Goal: Task Accomplishment & Management: Manage account settings

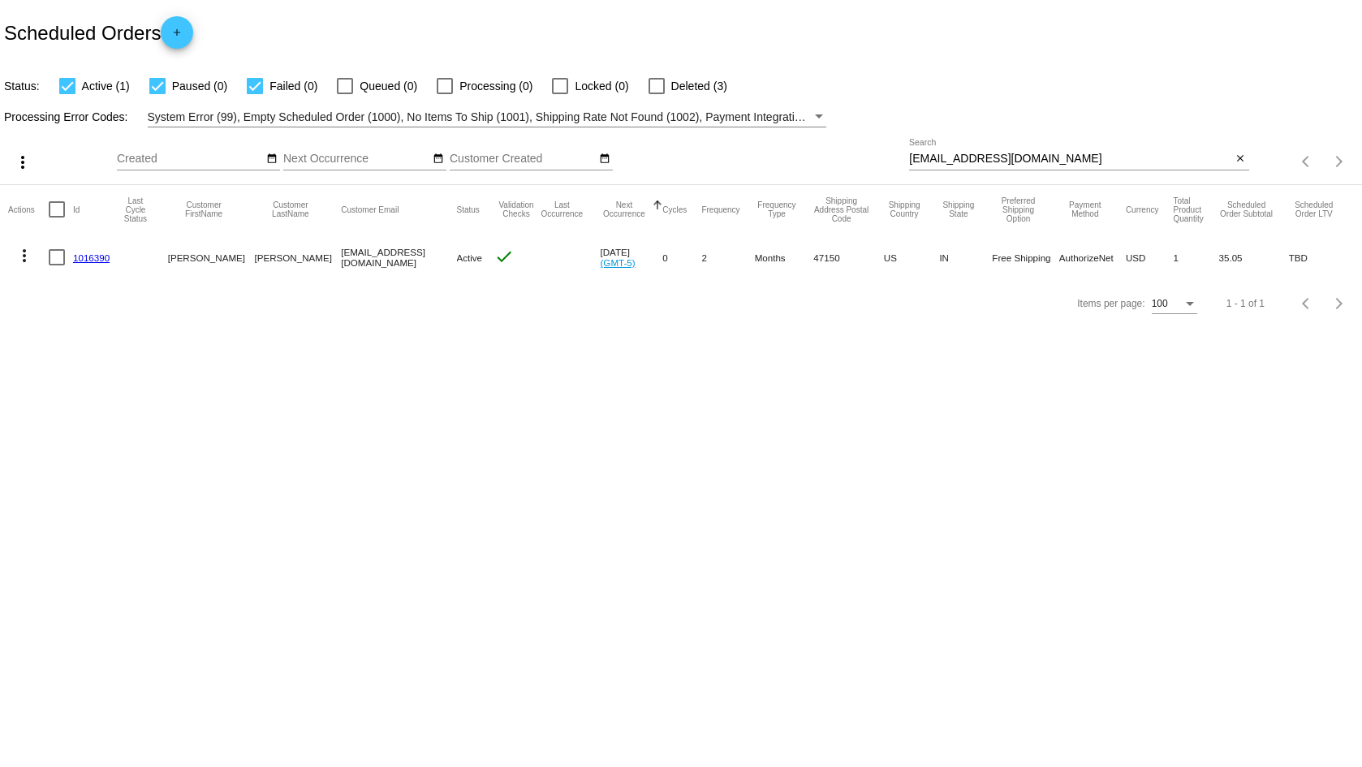
click at [1096, 163] on input "[EMAIL_ADDRESS][DOMAIN_NAME]" at bounding box center [1070, 159] width 322 height 13
click at [1096, 163] on input "christopheroppy@gmail.com" at bounding box center [1070, 159] width 322 height 13
paste input "taramairfortide"
type input "taramairfortide@gmail.com"
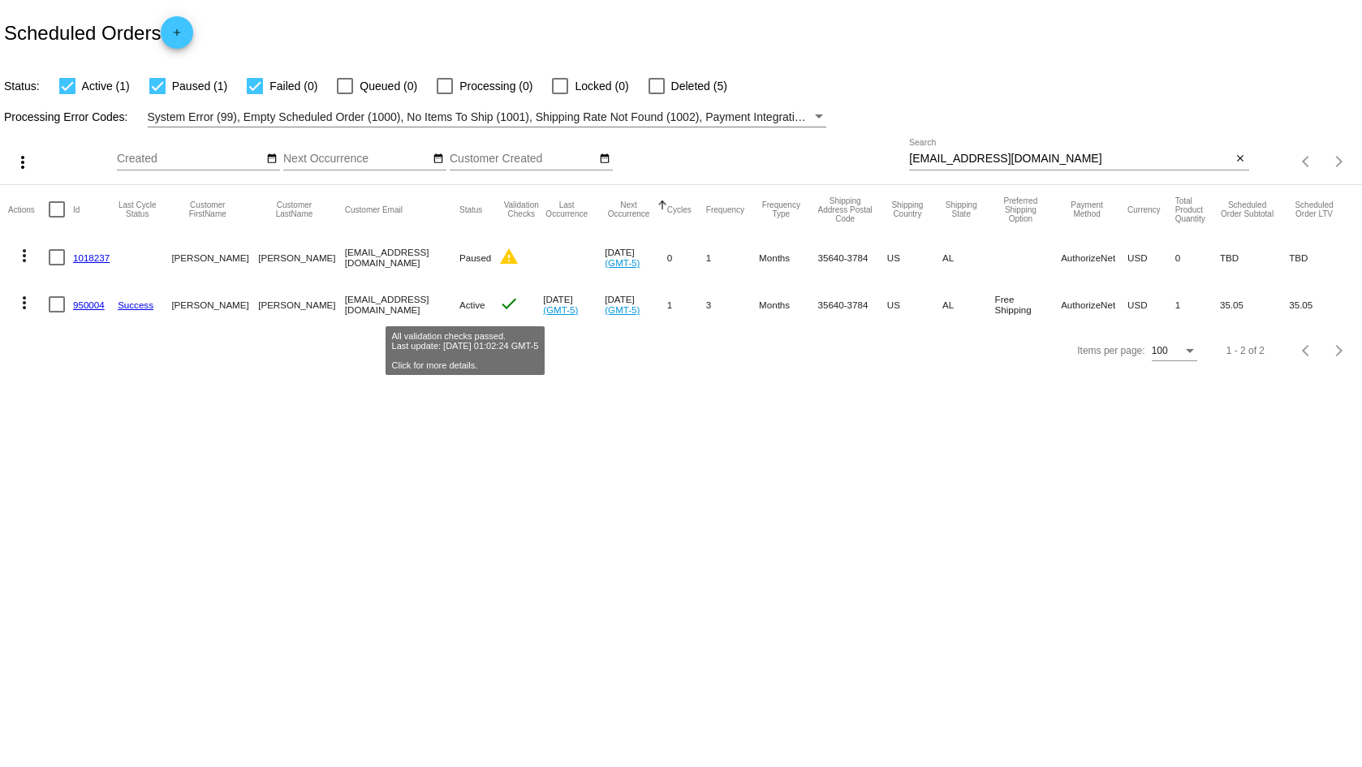
click at [499, 299] on mat-icon "check" at bounding box center [508, 303] width 19 height 19
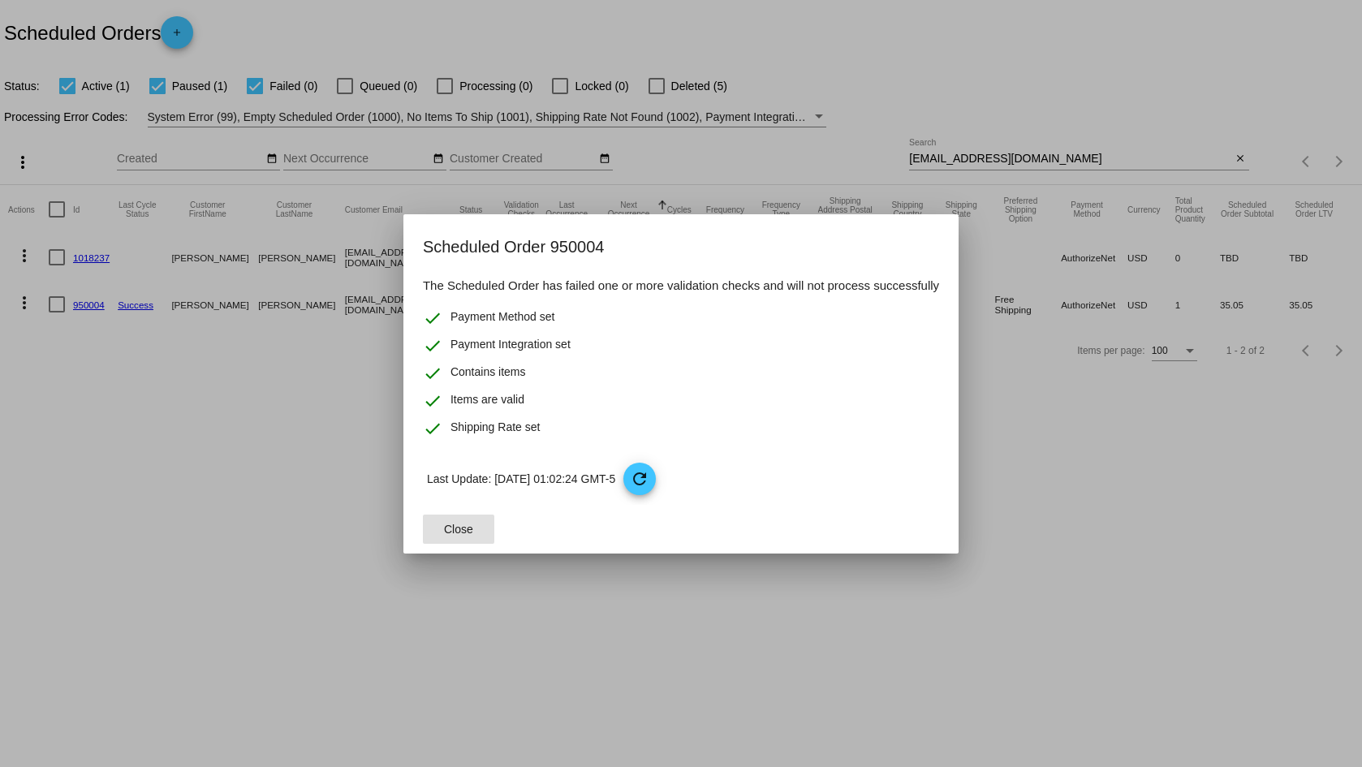
click at [460, 529] on span "Close" at bounding box center [458, 529] width 29 height 13
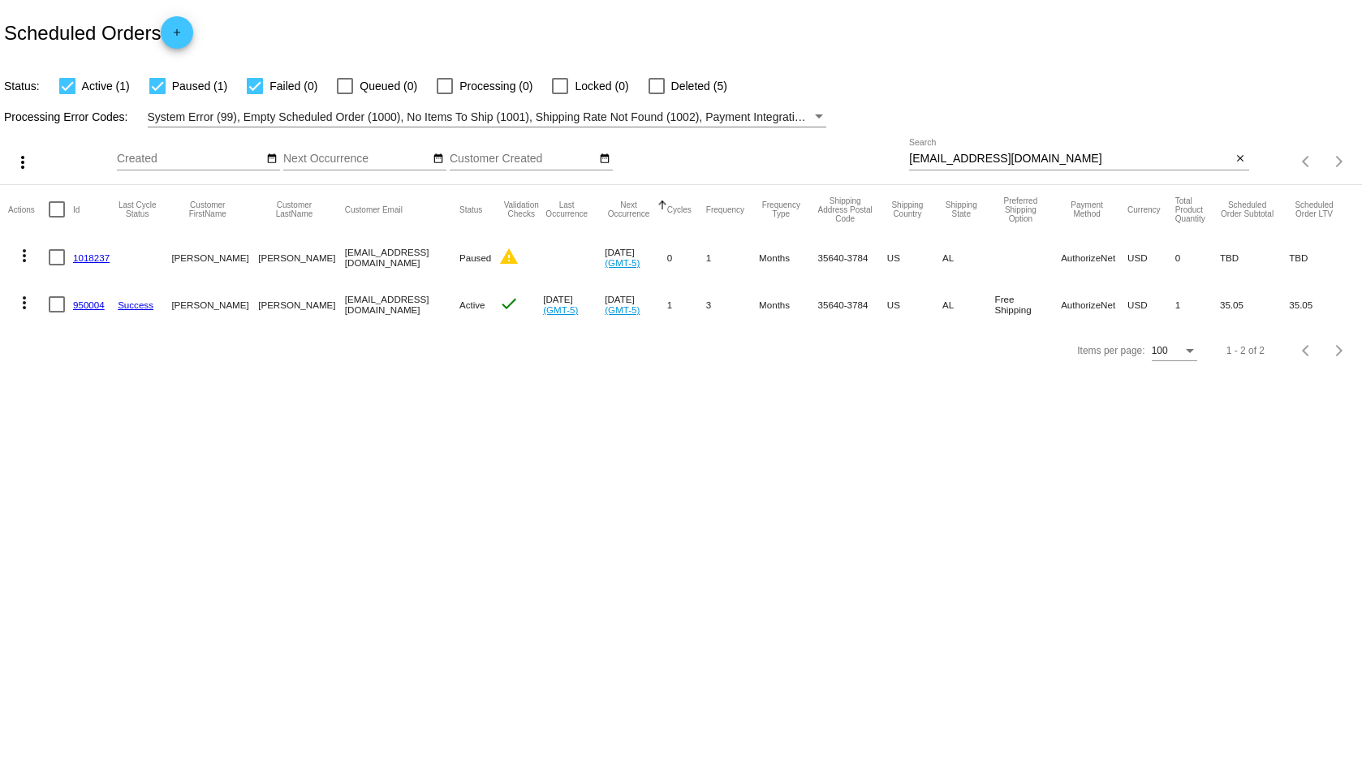
click at [351, 469] on body "Scheduled Orders add Status: Active (1) Paused (1) Failed (0) Queued (0) Proces…" at bounding box center [681, 383] width 1362 height 767
click at [22, 253] on mat-icon "more_vert" at bounding box center [24, 255] width 19 height 19
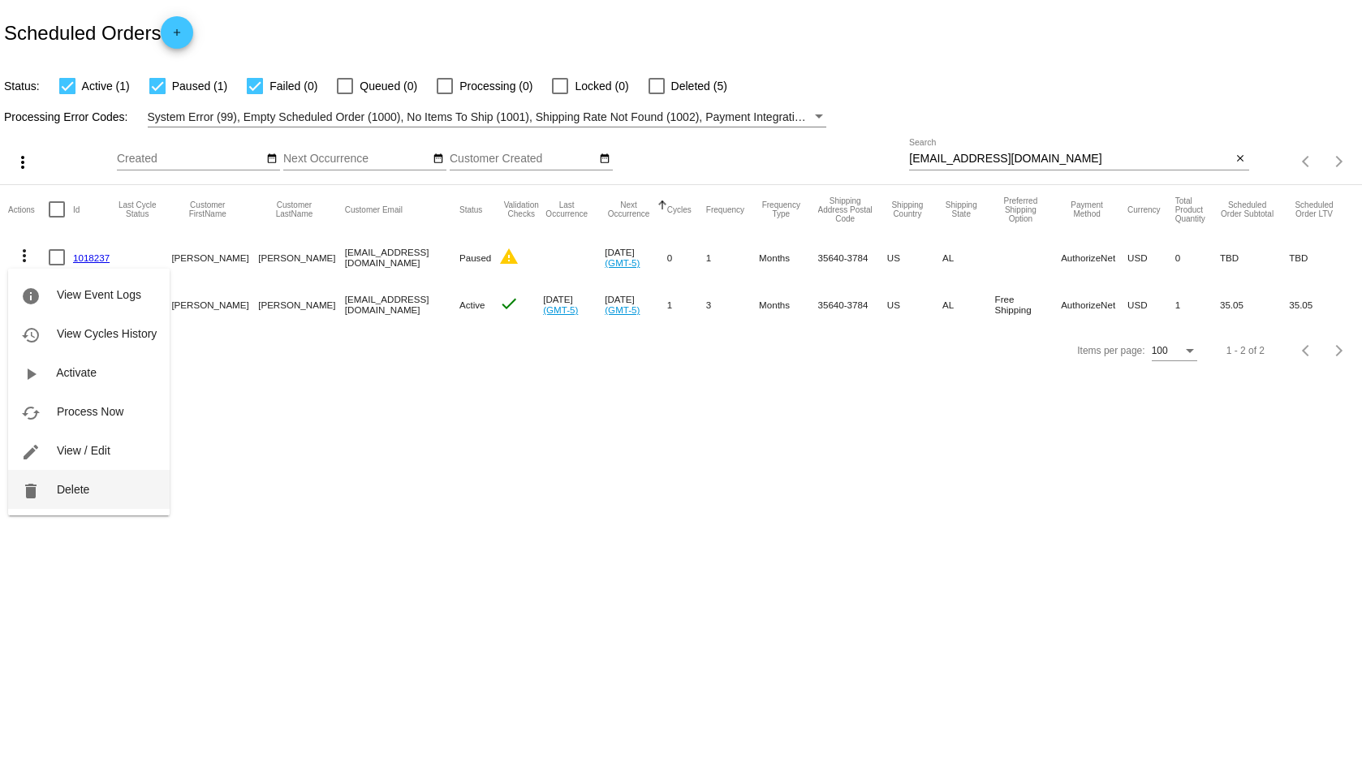
click at [120, 497] on button "delete Delete" at bounding box center [88, 489] width 161 height 39
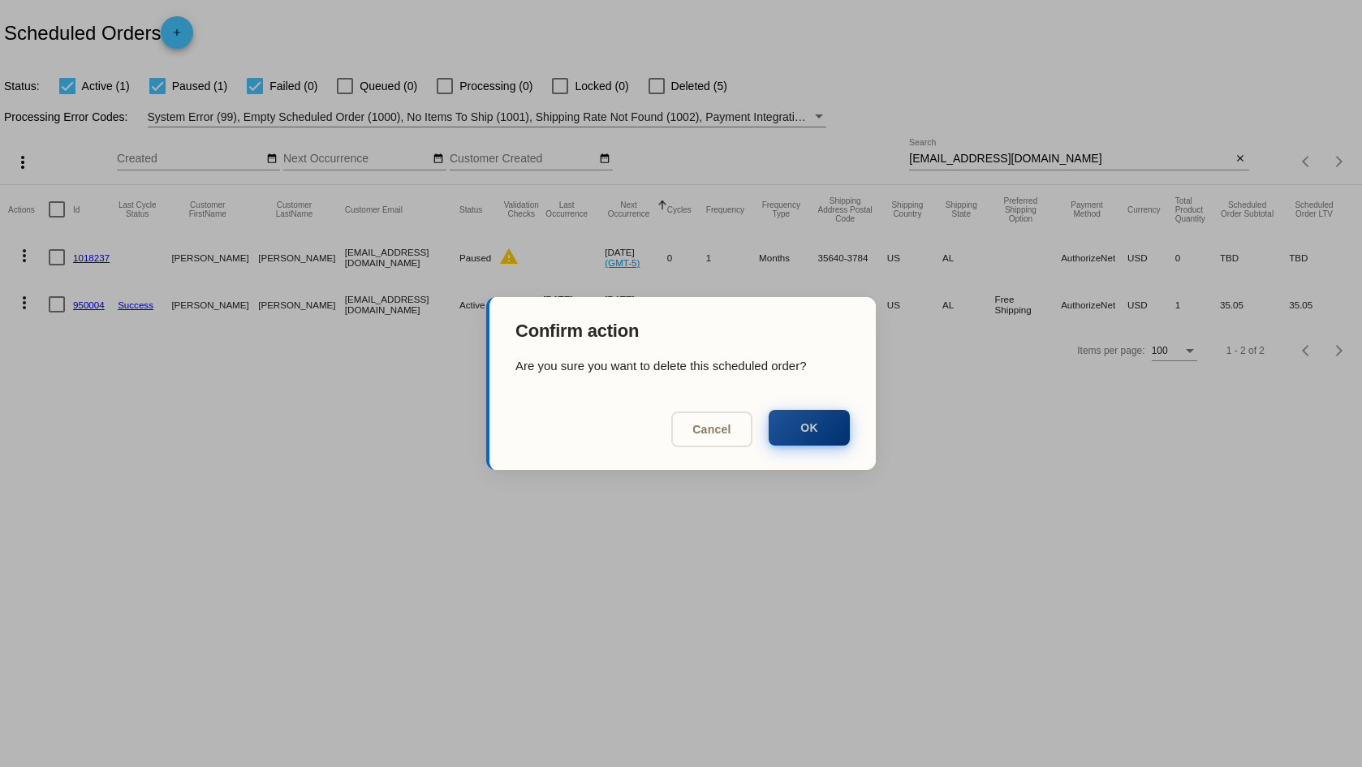
click at [806, 434] on button "OK" at bounding box center [809, 428] width 81 height 36
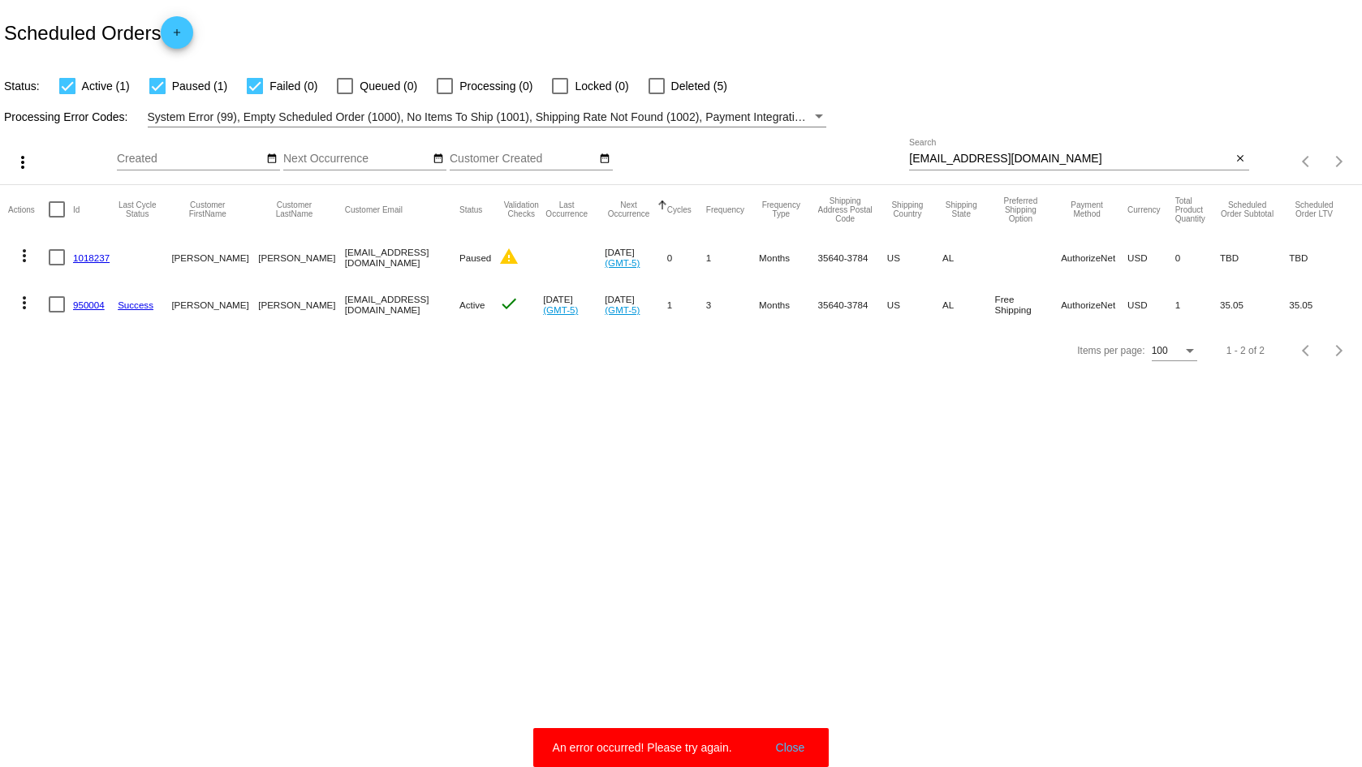
drag, startPoint x: 876, startPoint y: 549, endPoint x: 378, endPoint y: 272, distance: 570.4
click at [871, 545] on body "Scheduled Orders add Status: Active (1) Paused (1) Failed (0) Queued (0) Proces…" at bounding box center [681, 383] width 1362 height 767
click at [208, 413] on body "Scheduled Orders add Status: Active (1) Paused (1) Failed (0) Queued (0) Proces…" at bounding box center [681, 383] width 1362 height 767
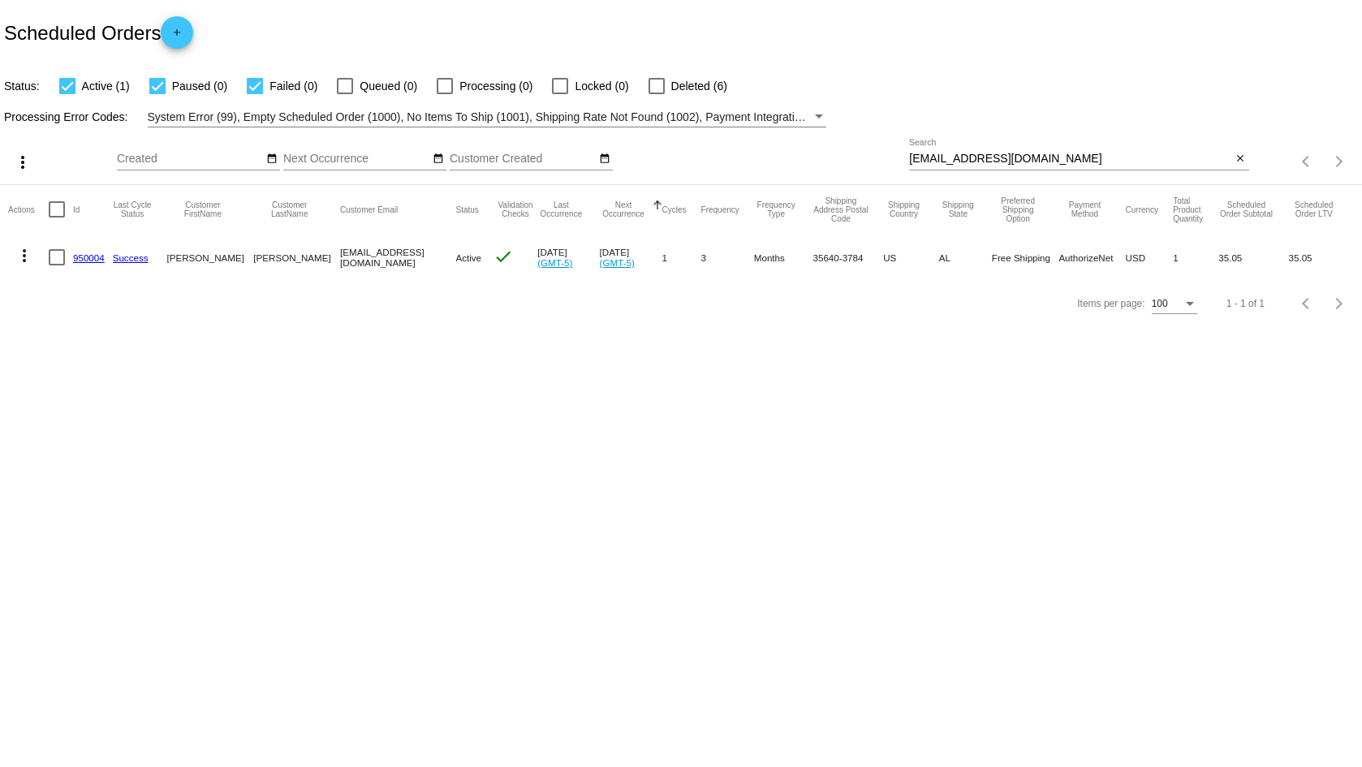
click at [1047, 153] on input "[EMAIL_ADDRESS][DOMAIN_NAME]" at bounding box center [1070, 159] width 322 height 13
click at [1047, 153] on input "taramairfortide@gmail.com" at bounding box center [1070, 159] width 322 height 13
paste input "susancmcginley22@msn"
type input "susancmcginley22@msn.com"
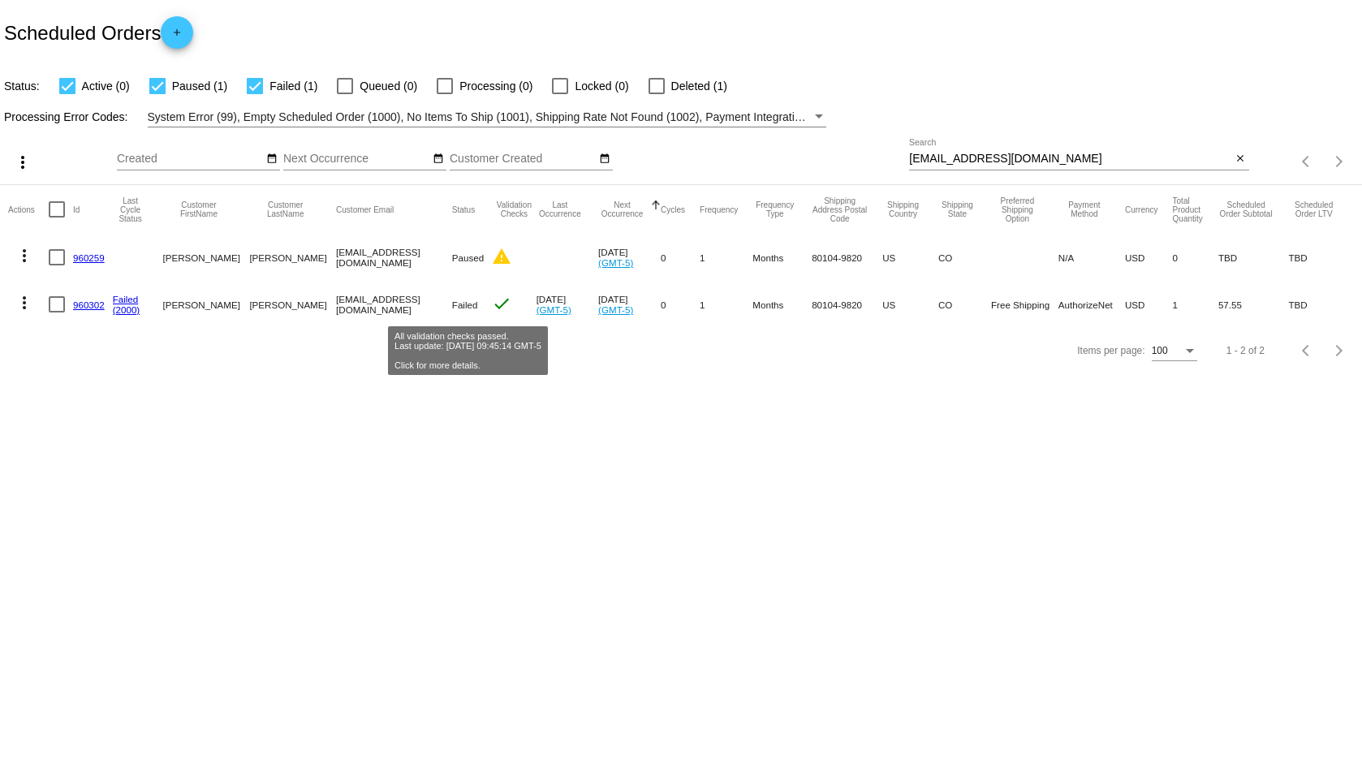
click at [492, 303] on mat-icon "check" at bounding box center [501, 303] width 19 height 19
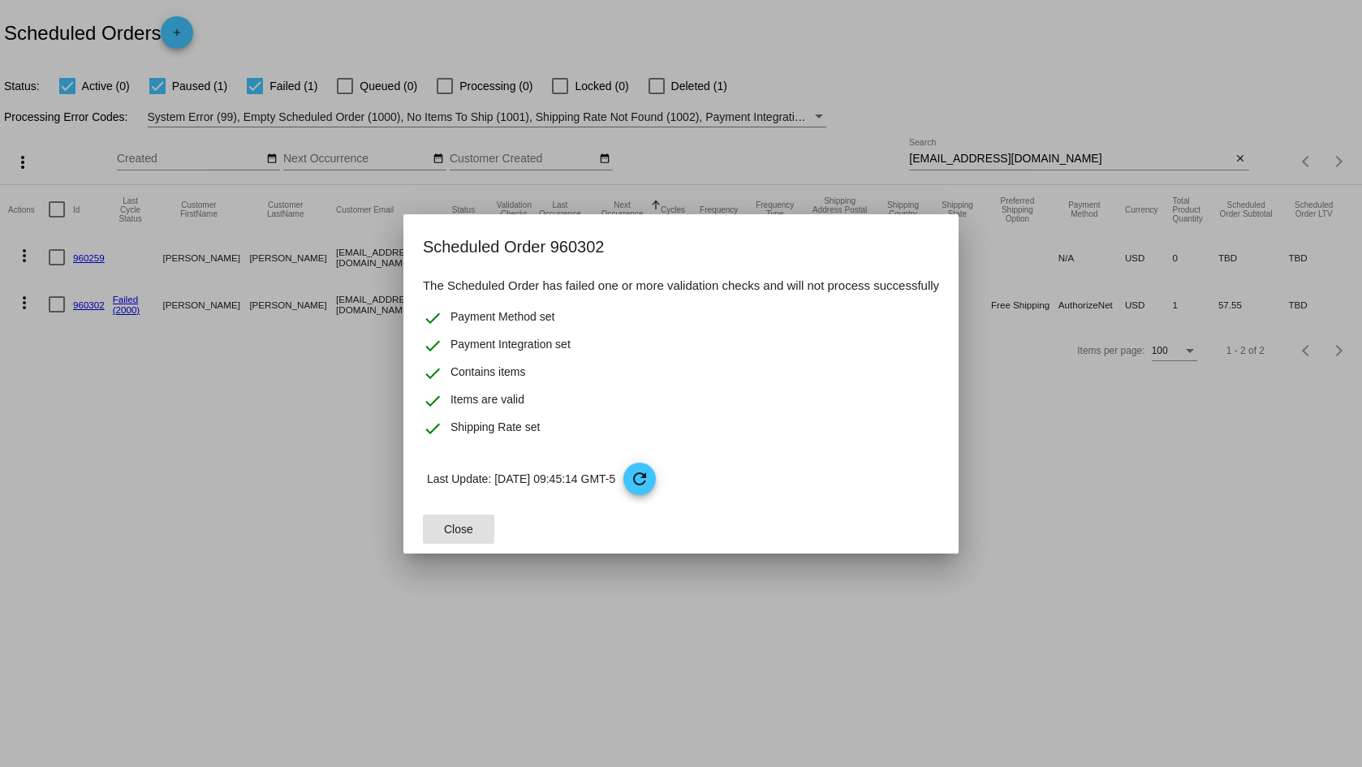
click at [301, 390] on div at bounding box center [681, 383] width 1362 height 767
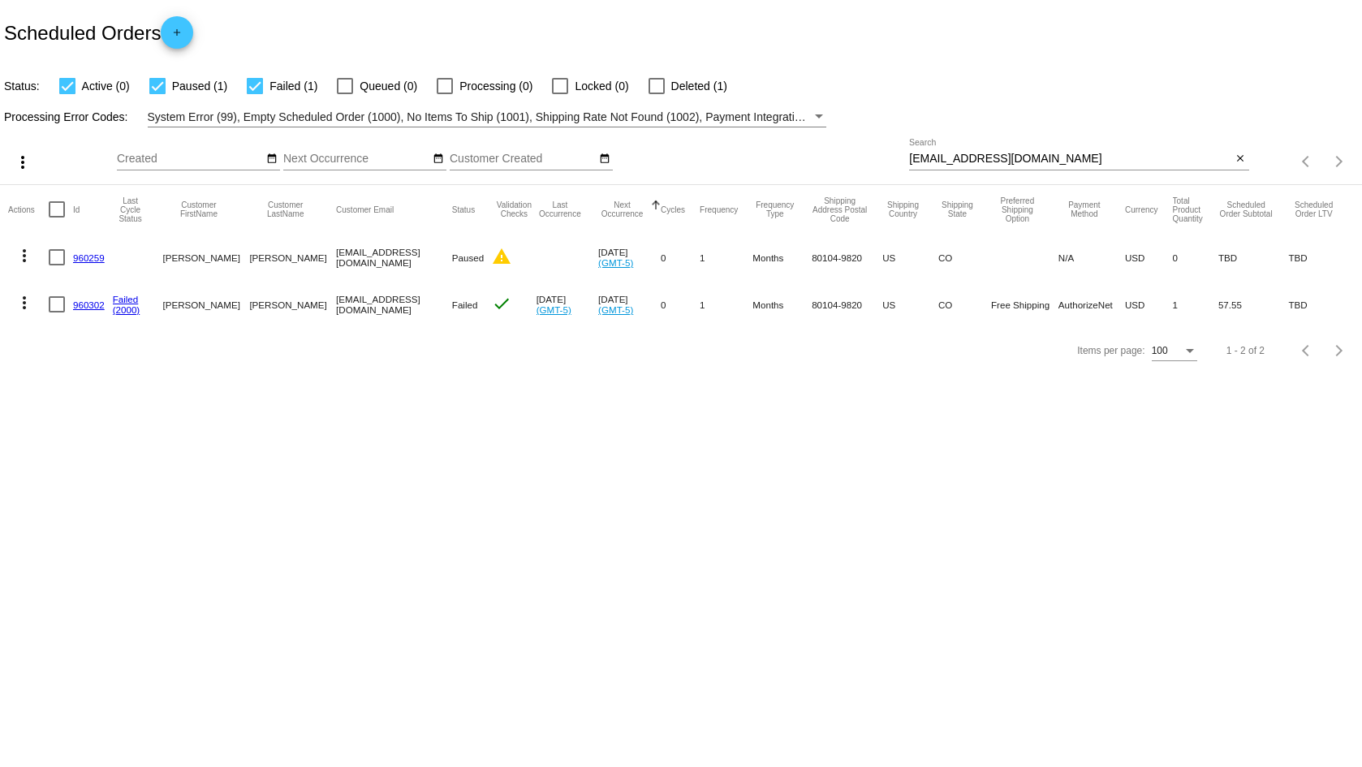
click at [511, 354] on div "Items per page: 100 1 - 2 of 2" at bounding box center [681, 350] width 1362 height 45
click at [26, 255] on mat-icon "more_vert" at bounding box center [24, 255] width 19 height 19
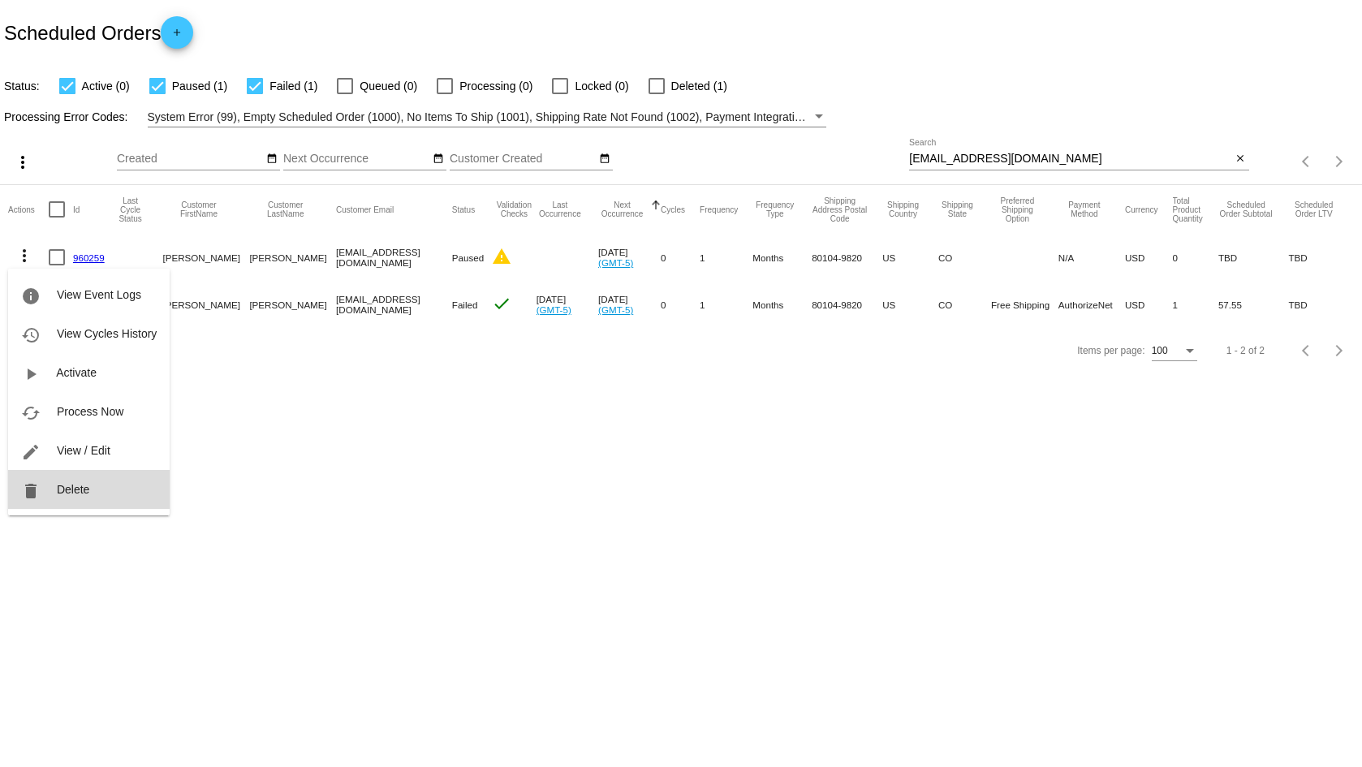
click at [96, 489] on button "delete Delete" at bounding box center [88, 489] width 161 height 39
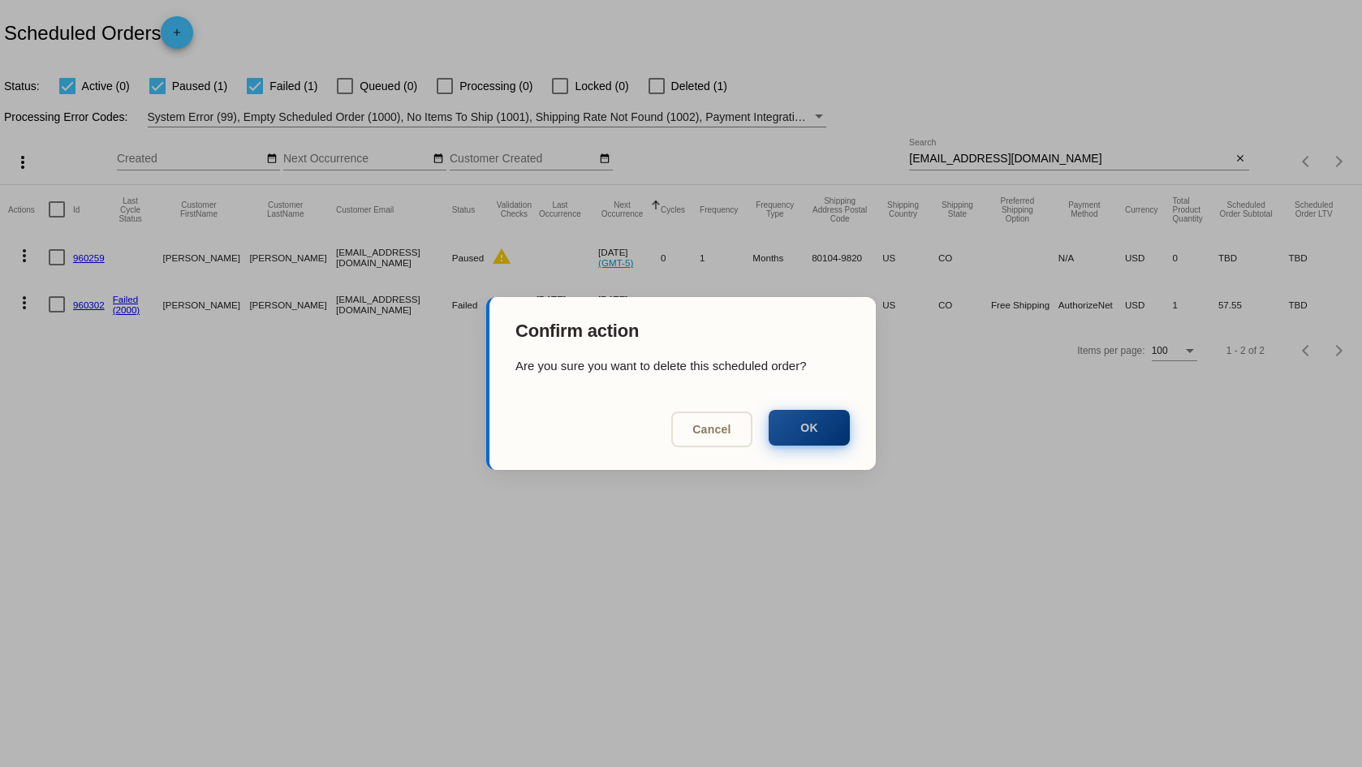
click at [803, 433] on button "OK" at bounding box center [809, 428] width 81 height 36
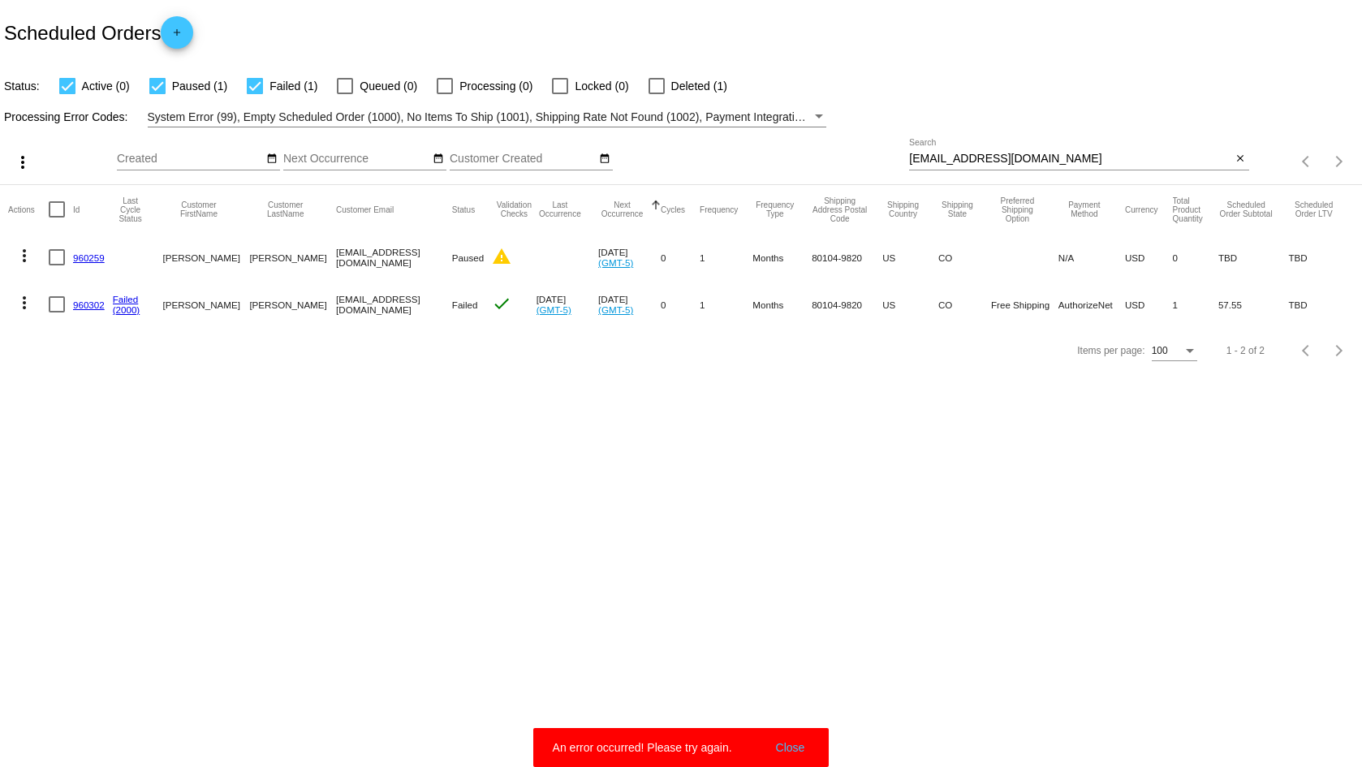
click at [194, 370] on div "Items per page: 100 1 - 2 of 2" at bounding box center [681, 350] width 1362 height 45
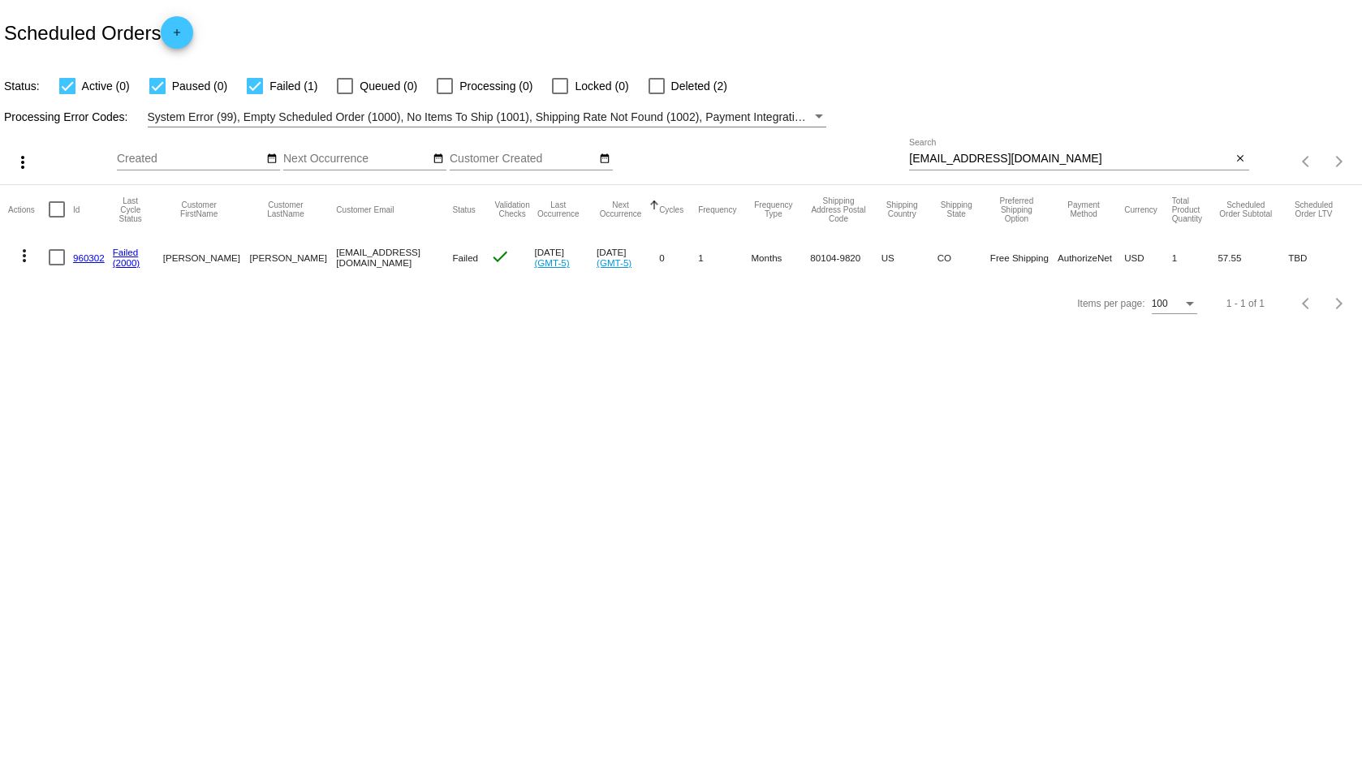
click at [237, 381] on body "Scheduled Orders add Status: Active (0) Paused (0) Failed (1) Queued (0) Proces…" at bounding box center [681, 383] width 1362 height 767
click at [26, 253] on mat-icon "more_vert" at bounding box center [24, 255] width 19 height 19
click at [249, 346] on div at bounding box center [681, 383] width 1362 height 767
drag, startPoint x: 416, startPoint y: 255, endPoint x: 291, endPoint y: 254, distance: 125.8
click at [291, 254] on mat-row "more_vert 960302 Failed (2000) Susan C. McGinley susancmcginley22@msn.com Faile…" at bounding box center [681, 257] width 1346 height 47
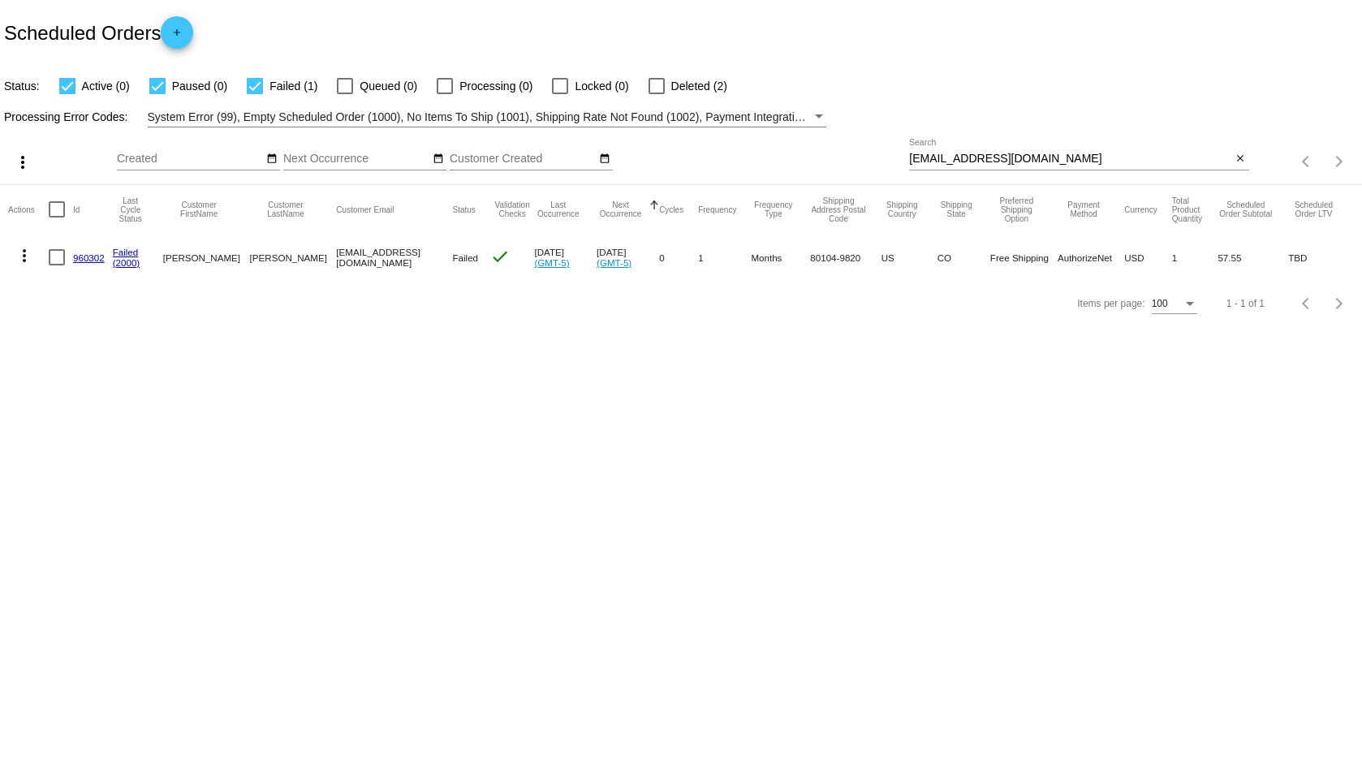
copy mat-row "susancmcginley22@msn.com"
click at [407, 398] on body "Scheduled Orders add Status: Active (0) Paused (0) Failed (1) Queued (0) Proces…" at bounding box center [681, 383] width 1362 height 767
click at [26, 253] on mat-icon "more_vert" at bounding box center [24, 255] width 19 height 19
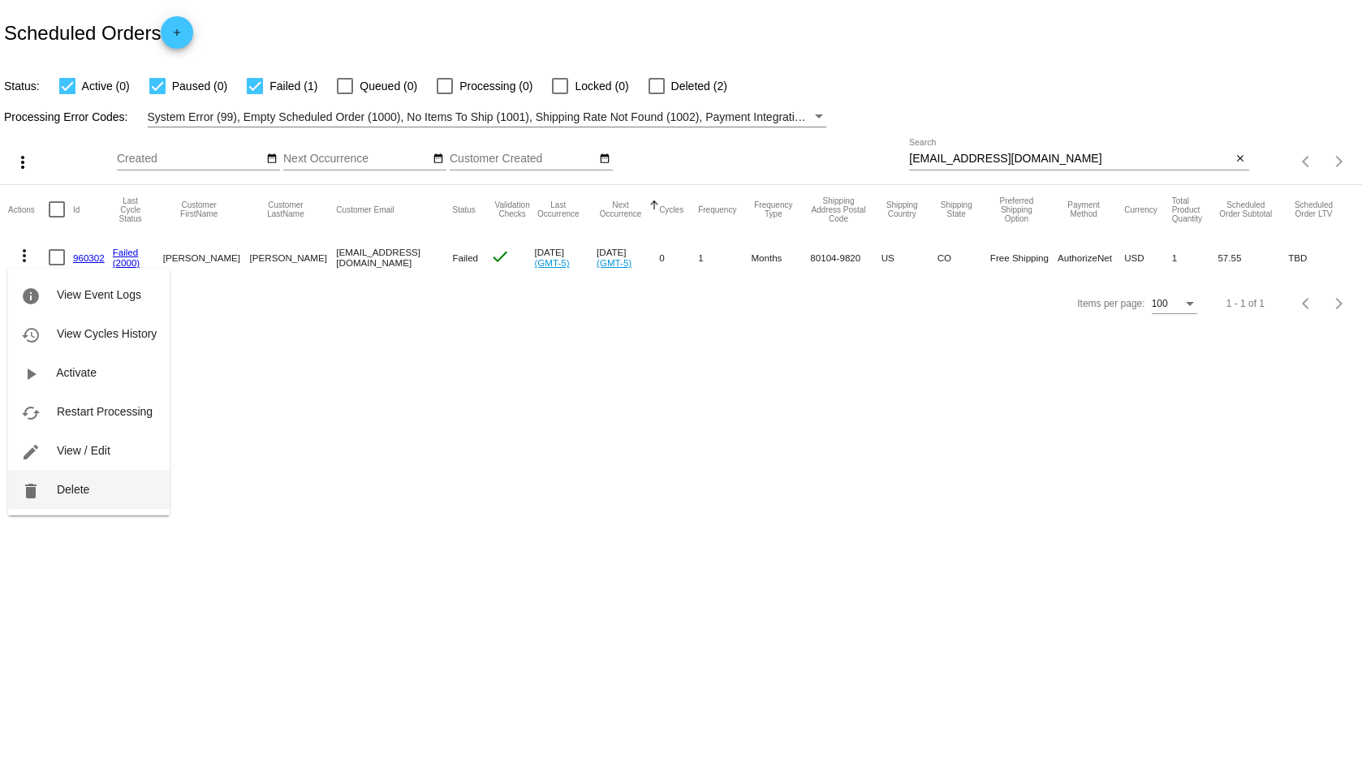
click at [88, 481] on button "delete Delete" at bounding box center [88, 489] width 161 height 39
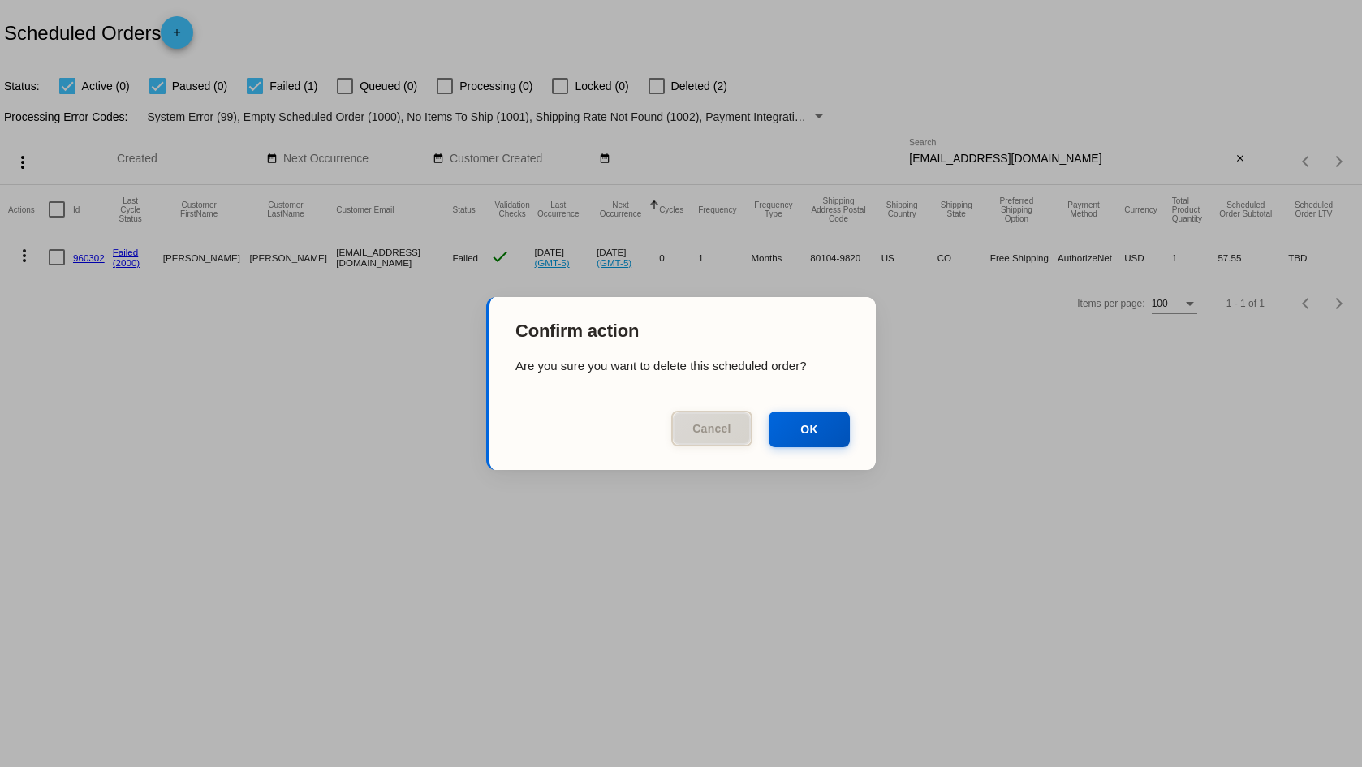
click at [708, 429] on button "Cancel" at bounding box center [711, 429] width 81 height 36
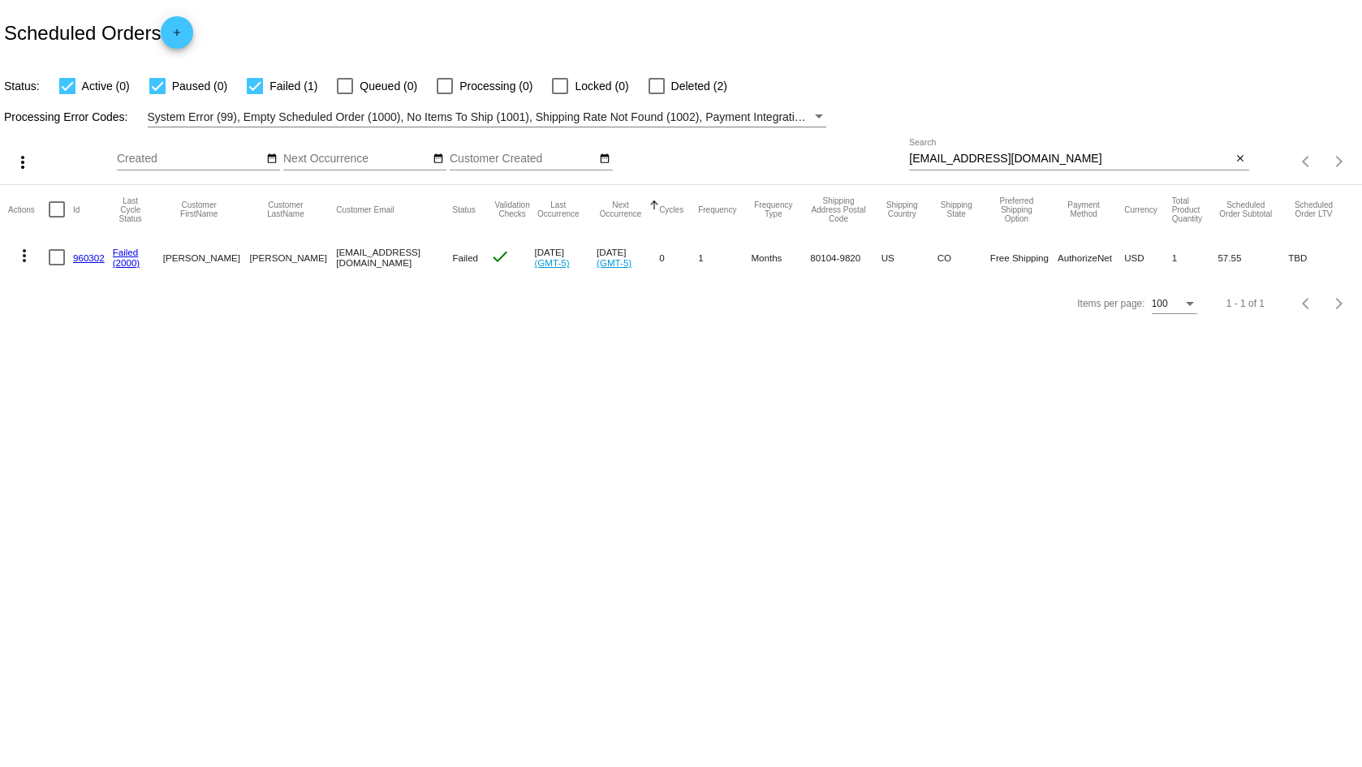
drag, startPoint x: 344, startPoint y: 256, endPoint x: 291, endPoint y: 255, distance: 52.8
click at [291, 255] on mat-row "more_vert 960302 Failed (2000) Susan C. McGinley susancmcginley22@msn.com Faile…" at bounding box center [681, 257] width 1346 height 47
copy mat-row "susancmcginley22@msn.co"
click at [21, 252] on mat-icon "more_vert" at bounding box center [24, 255] width 19 height 19
drag, startPoint x: 478, startPoint y: 441, endPoint x: 237, endPoint y: 106, distance: 412.2
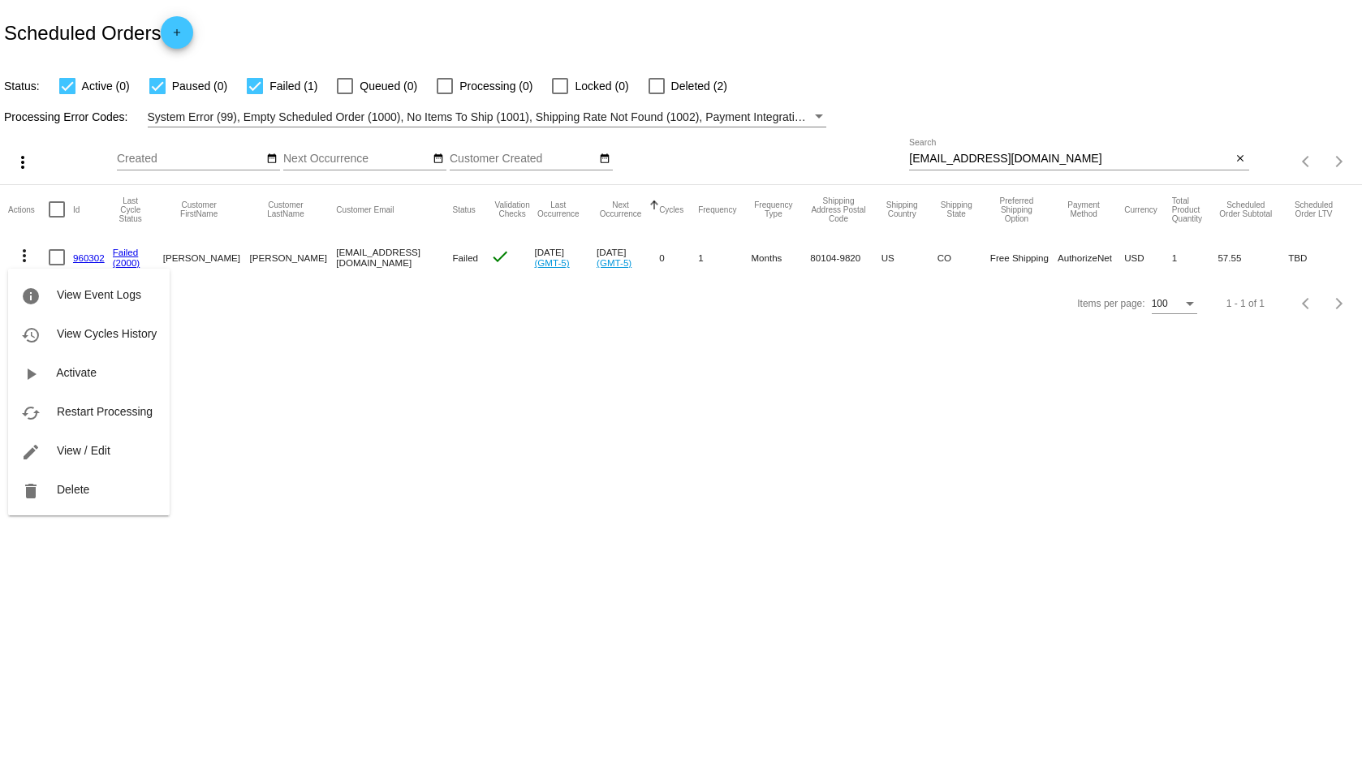
click at [471, 436] on div at bounding box center [681, 383] width 1362 height 767
click at [24, 252] on mat-icon "more_vert" at bounding box center [24, 255] width 19 height 19
click at [88, 482] on button "delete Delete" at bounding box center [88, 489] width 161 height 39
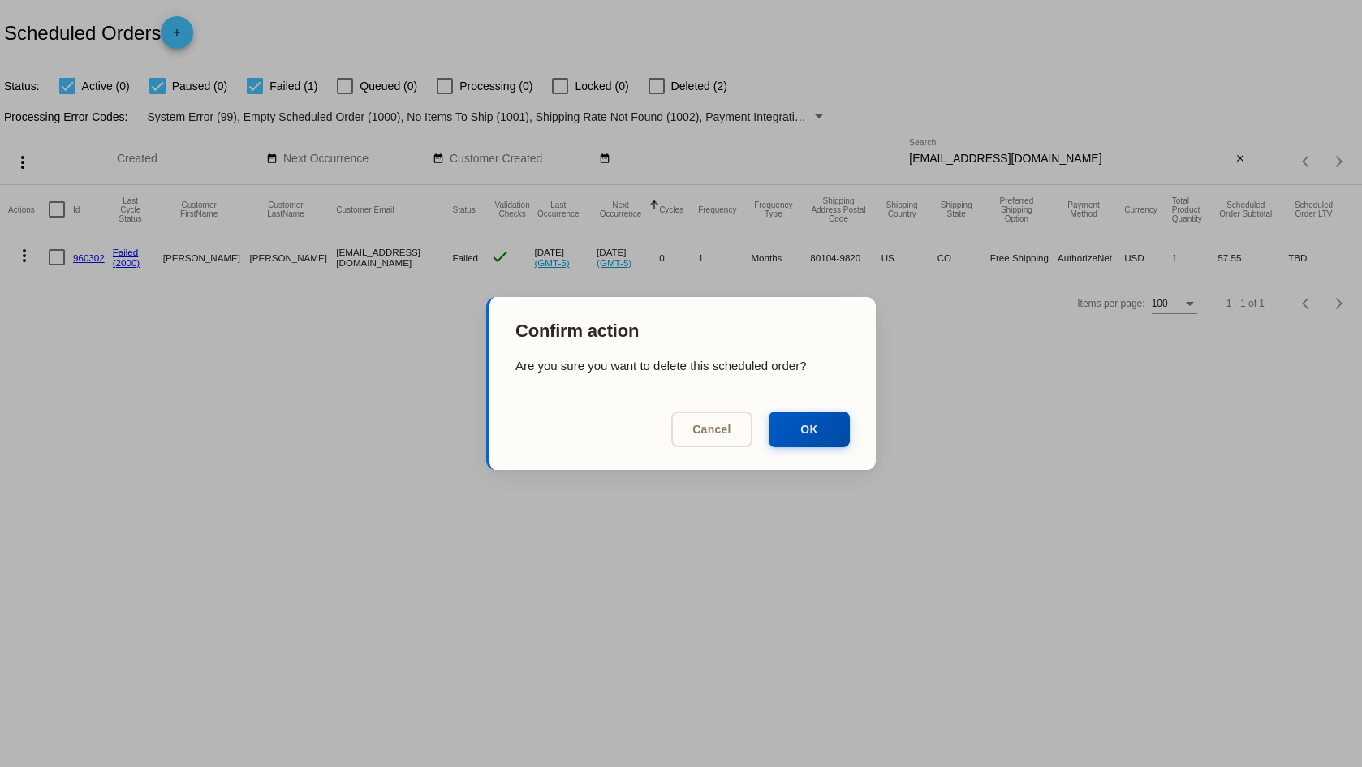
drag, startPoint x: 832, startPoint y: 426, endPoint x: 295, endPoint y: 62, distance: 648.5
click at [816, 416] on button "OK" at bounding box center [809, 429] width 81 height 36
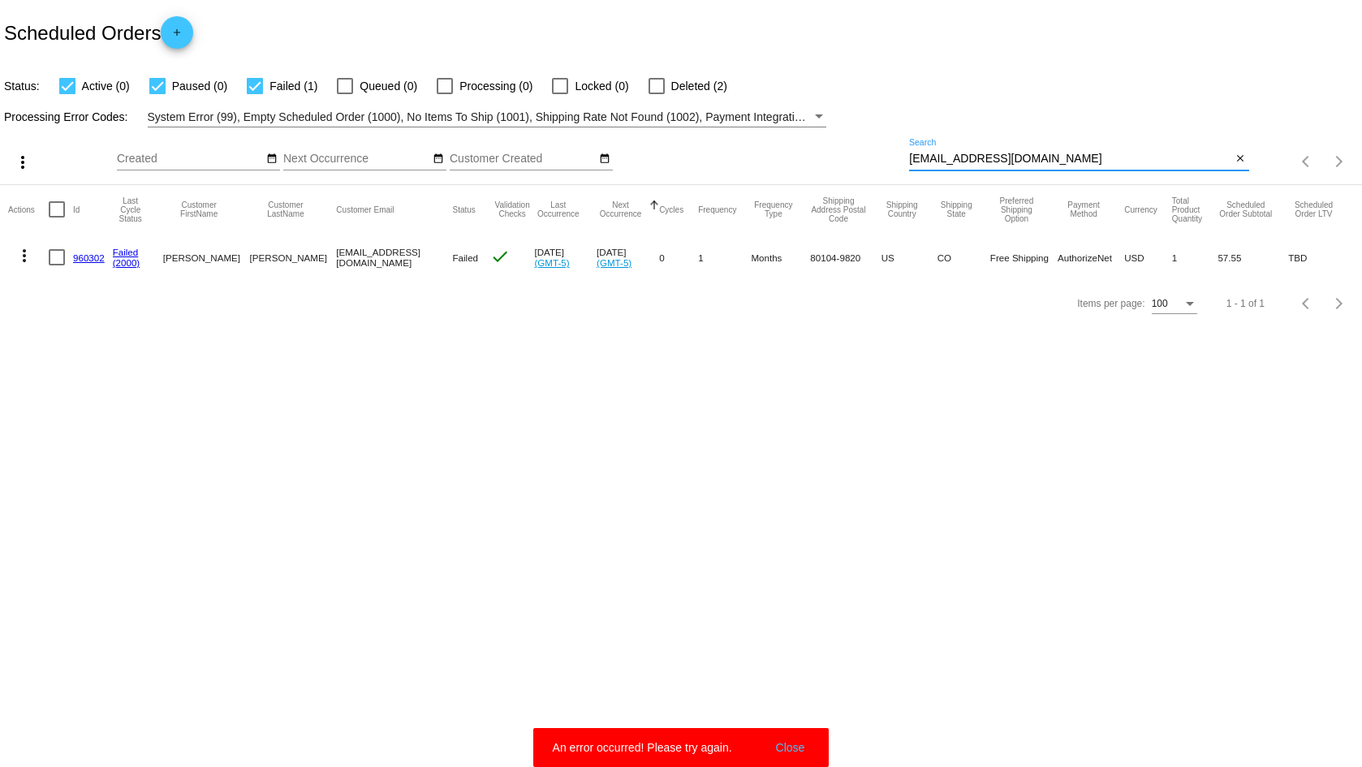
click at [1061, 157] on input "susancmcginley22@msn.com" at bounding box center [1070, 159] width 322 height 13
paste input "akker1397"
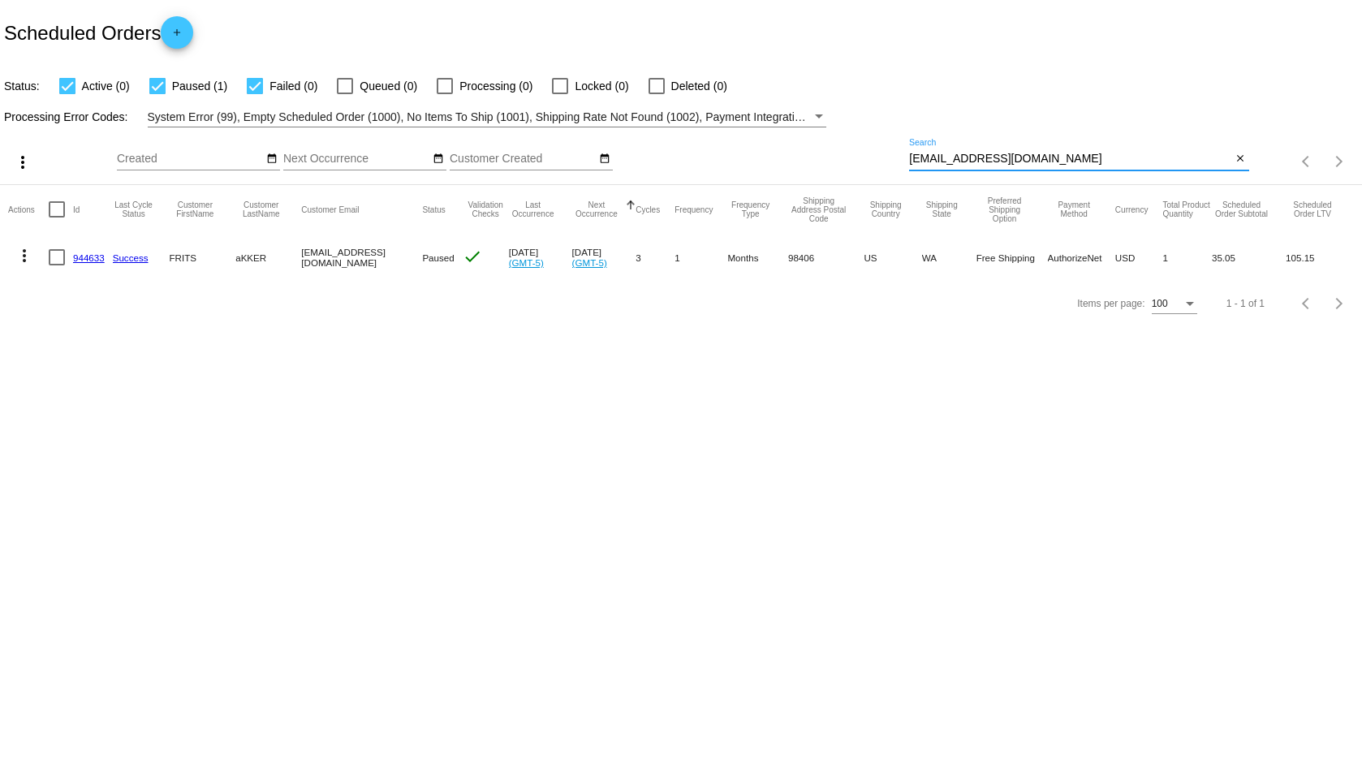
click at [1100, 153] on input "akker1397@msn.com" at bounding box center [1070, 159] width 322 height 13
paste input "rlxl@yahoo"
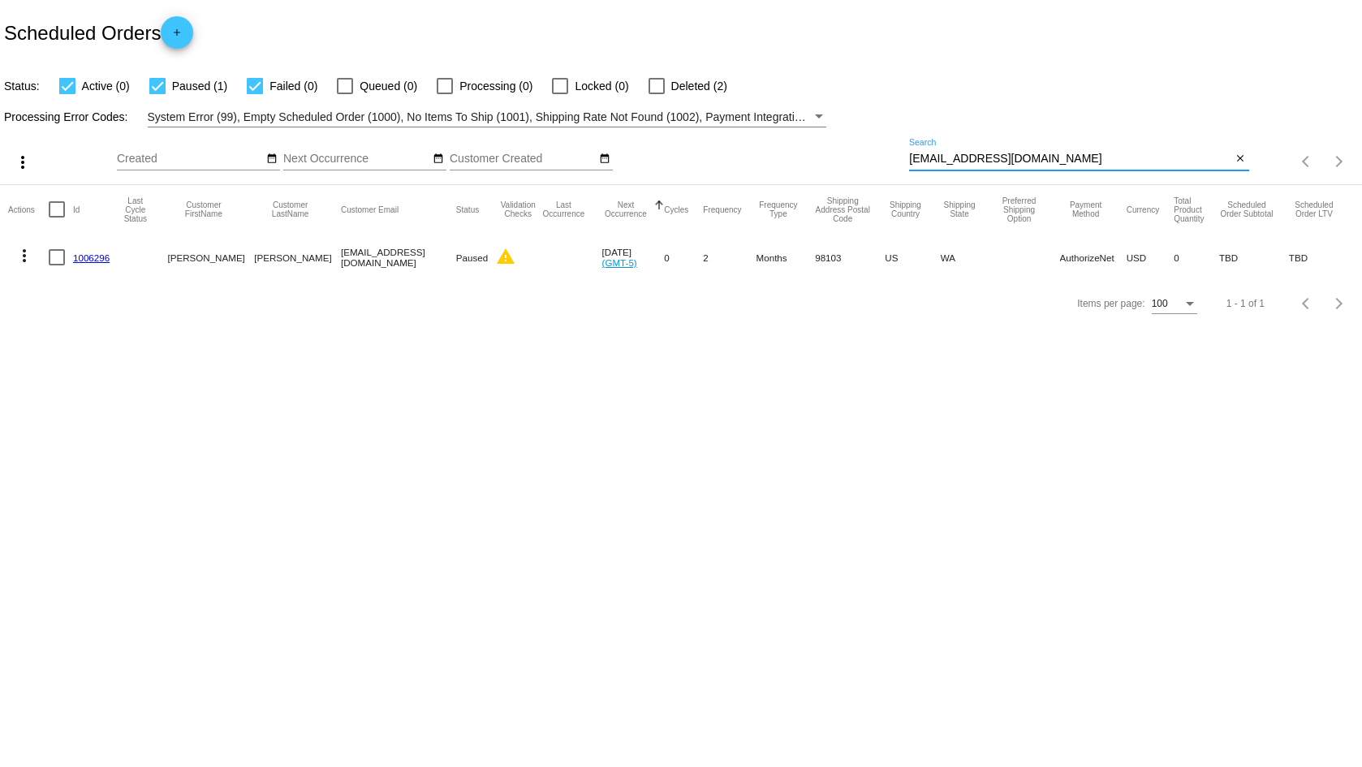
click at [469, 490] on body "Scheduled Orders add Status: Active (0) Paused (1) Failed (0) Queued (0) Proces…" at bounding box center [681, 383] width 1362 height 767
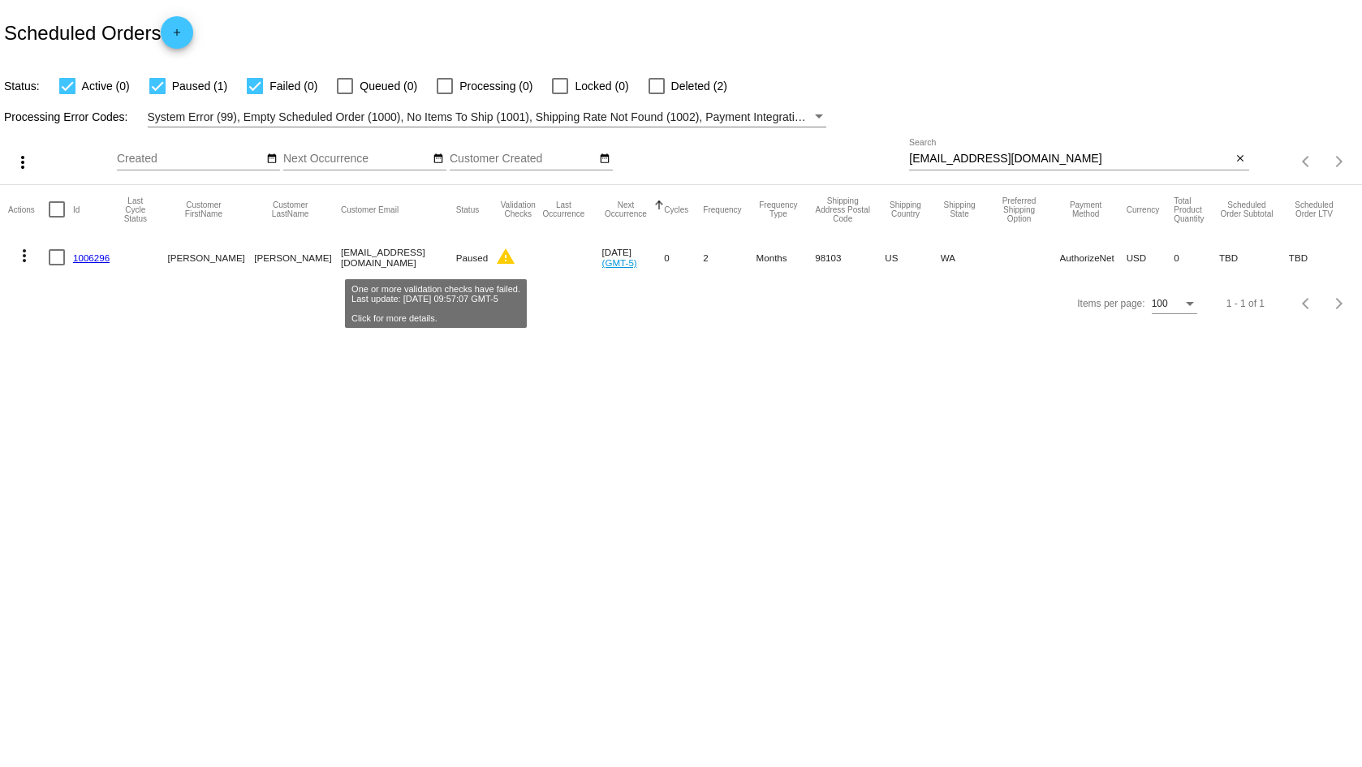
click at [496, 256] on mat-icon "warning" at bounding box center [505, 256] width 19 height 19
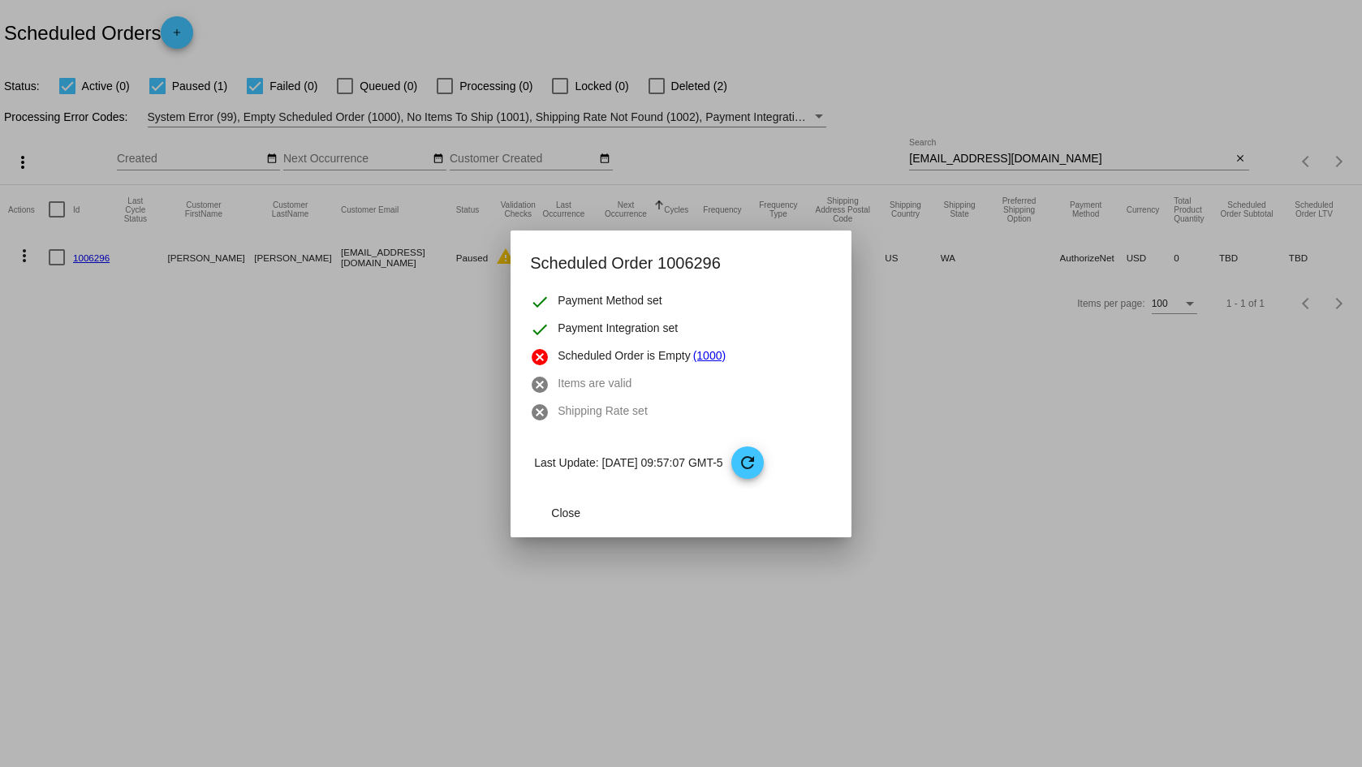
click at [355, 355] on div at bounding box center [681, 383] width 1362 height 767
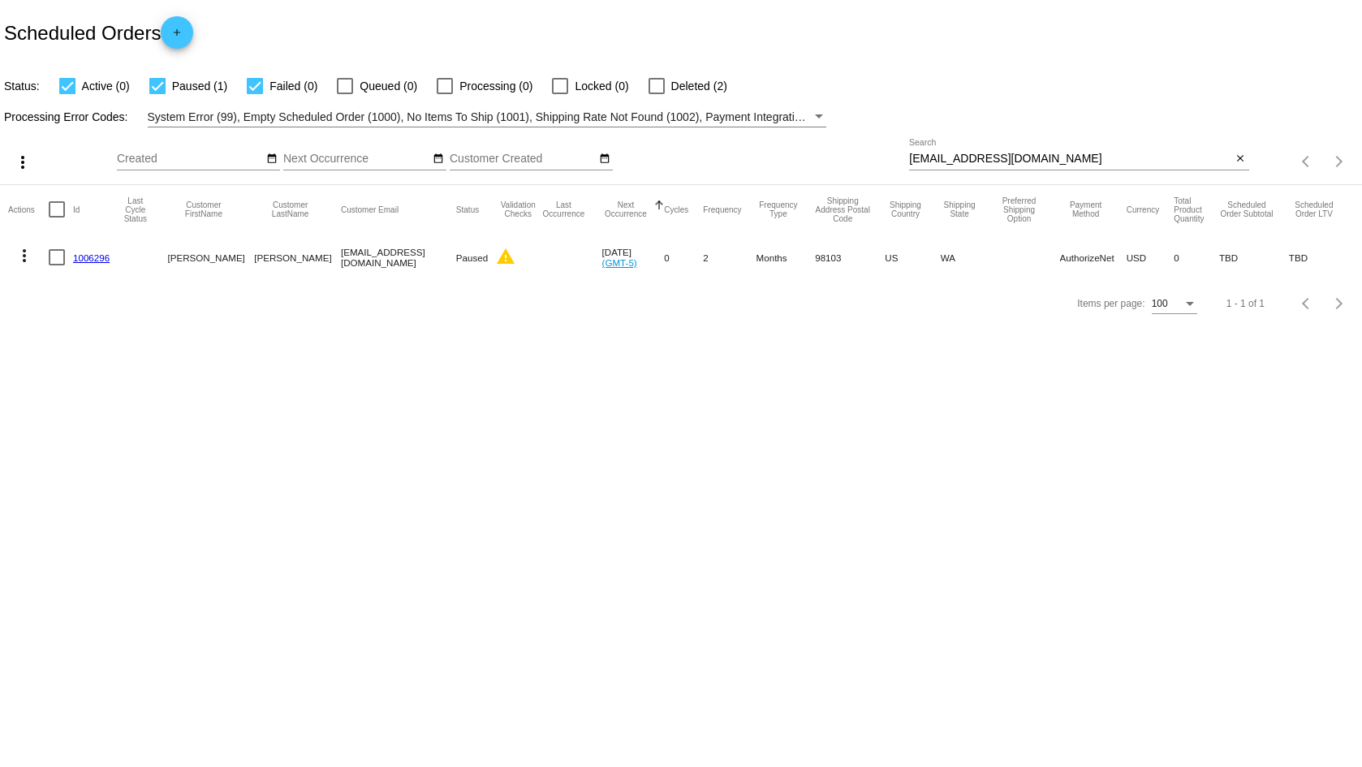
click at [1017, 157] on input "rlxl@yahoo.com" at bounding box center [1070, 159] width 322 height 13
paste input "karenursic808@gmail"
type input "karenursic808@gmail.com"
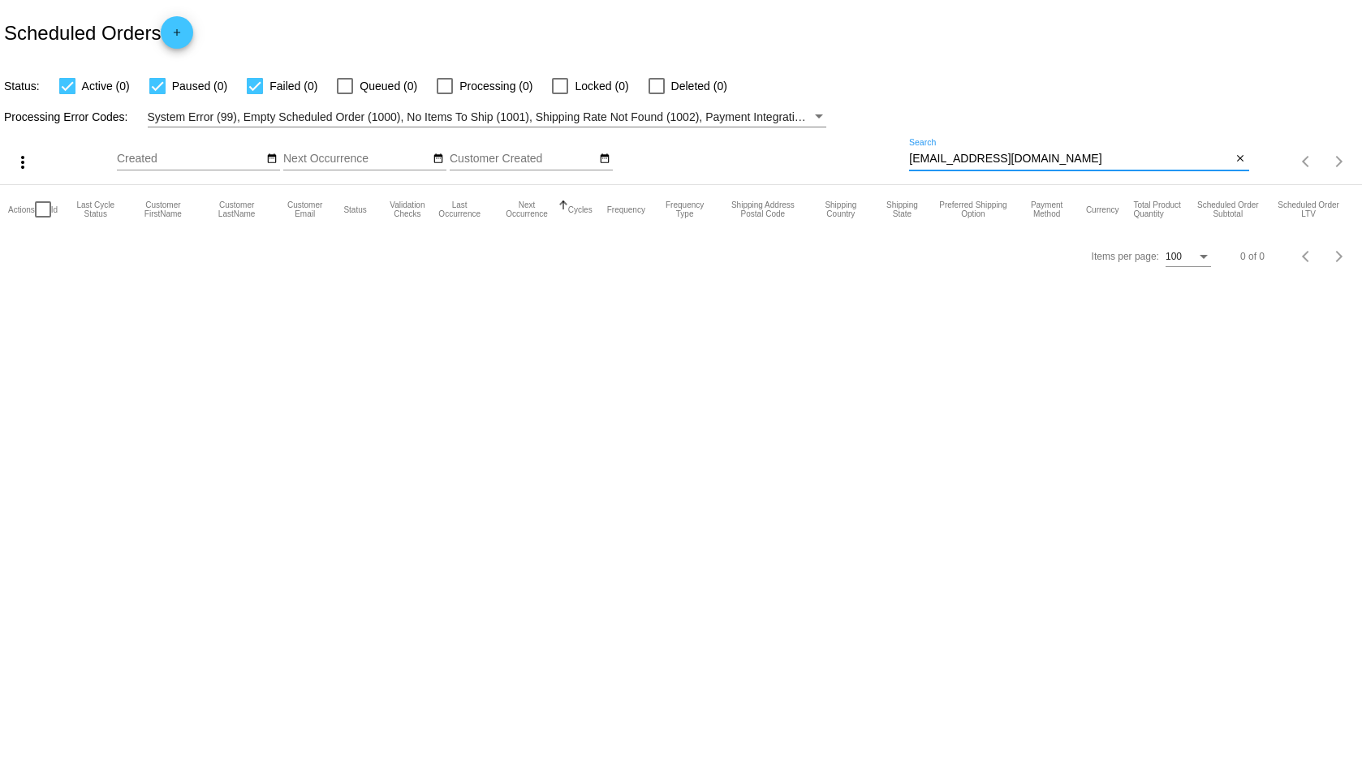
drag, startPoint x: 1046, startPoint y: 161, endPoint x: 846, endPoint y: 160, distance: 200.5
click at [846, 160] on div "more_vert Oct Jan Feb Mar Apr 1" at bounding box center [681, 156] width 1362 height 58
click at [477, 361] on body "Scheduled Orders add Status: Active (0) Paused (0) Failed (0) Queued (0) Proces…" at bounding box center [681, 383] width 1362 height 767
click at [1238, 157] on mat-icon "close" at bounding box center [1239, 159] width 11 height 13
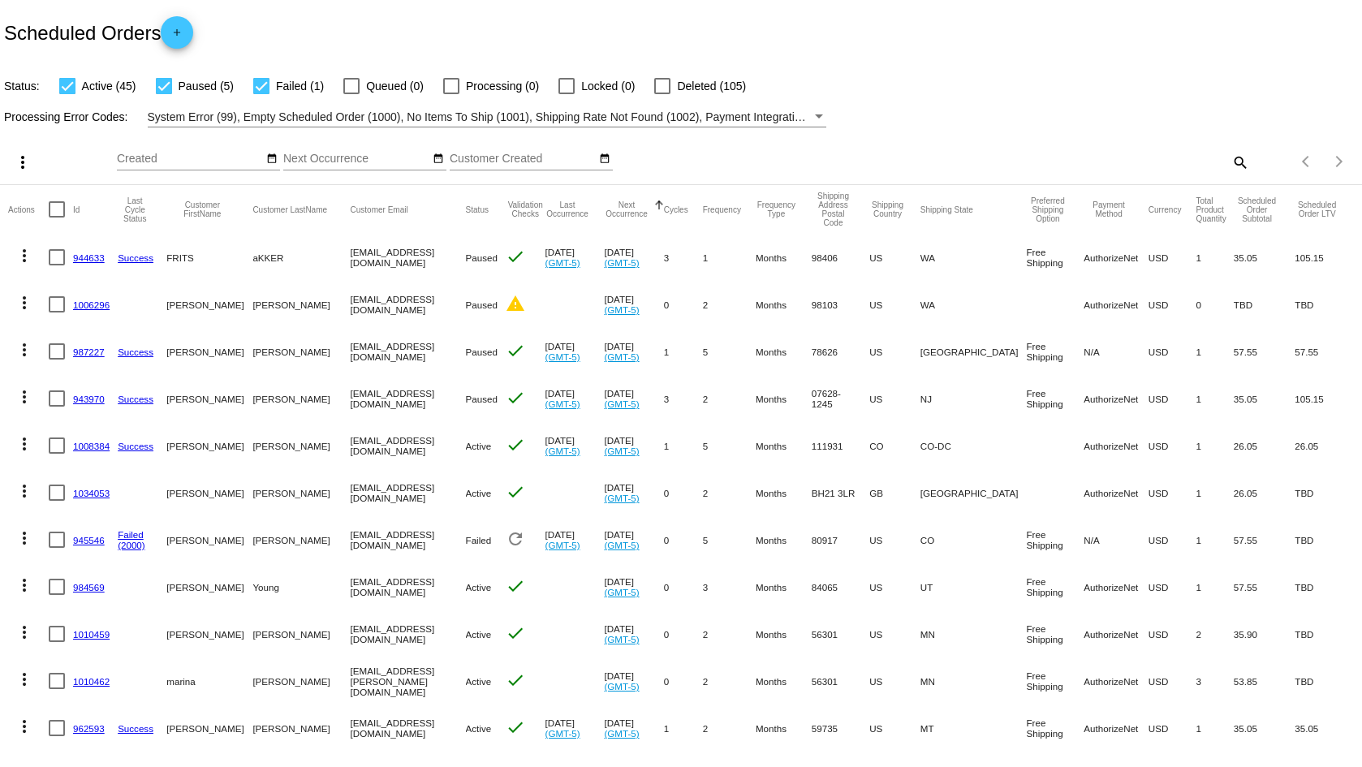
click at [163, 89] on div at bounding box center [164, 86] width 16 height 16
click at [163, 94] on input "Paused (5)" at bounding box center [163, 94] width 1 height 1
checkbox input "false"
click at [263, 87] on div at bounding box center [261, 86] width 16 height 16
click at [261, 94] on input "Failed (1)" at bounding box center [261, 94] width 1 height 1
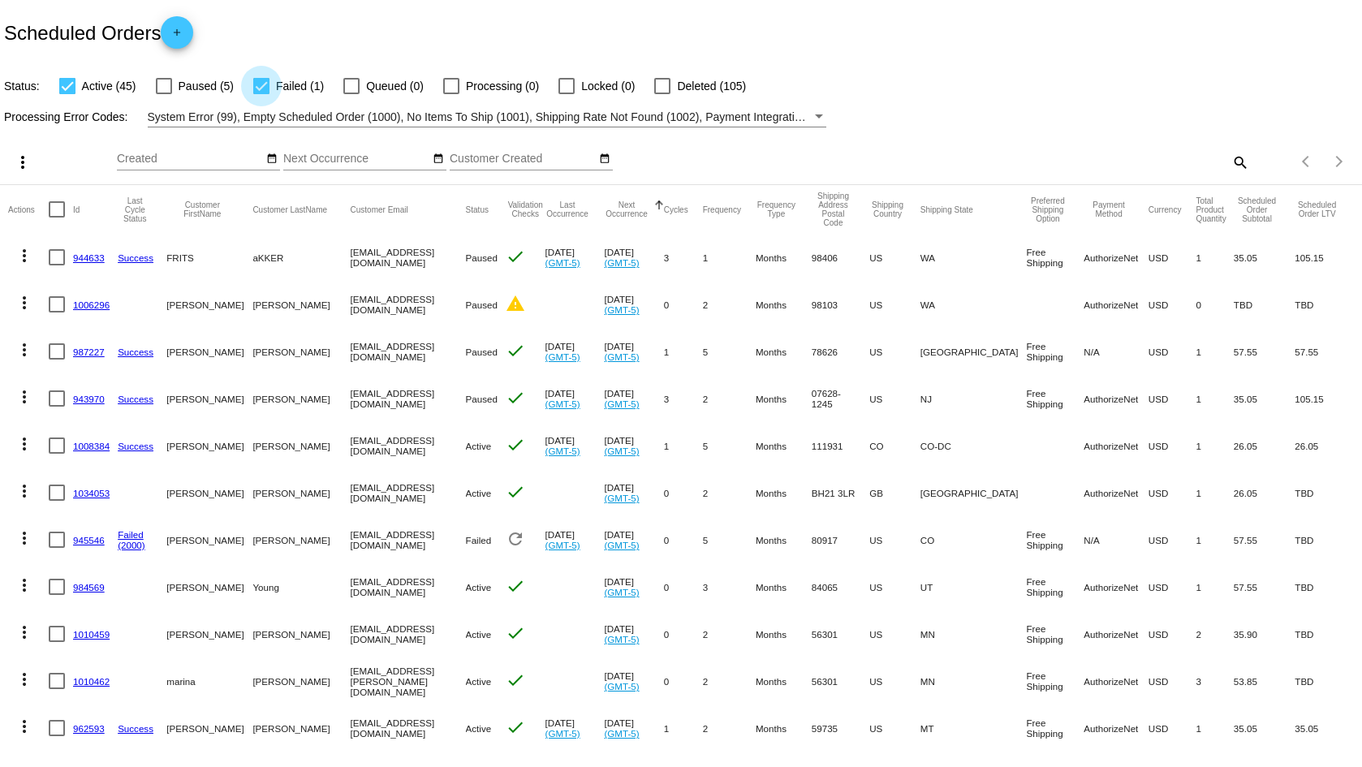
checkbox input "false"
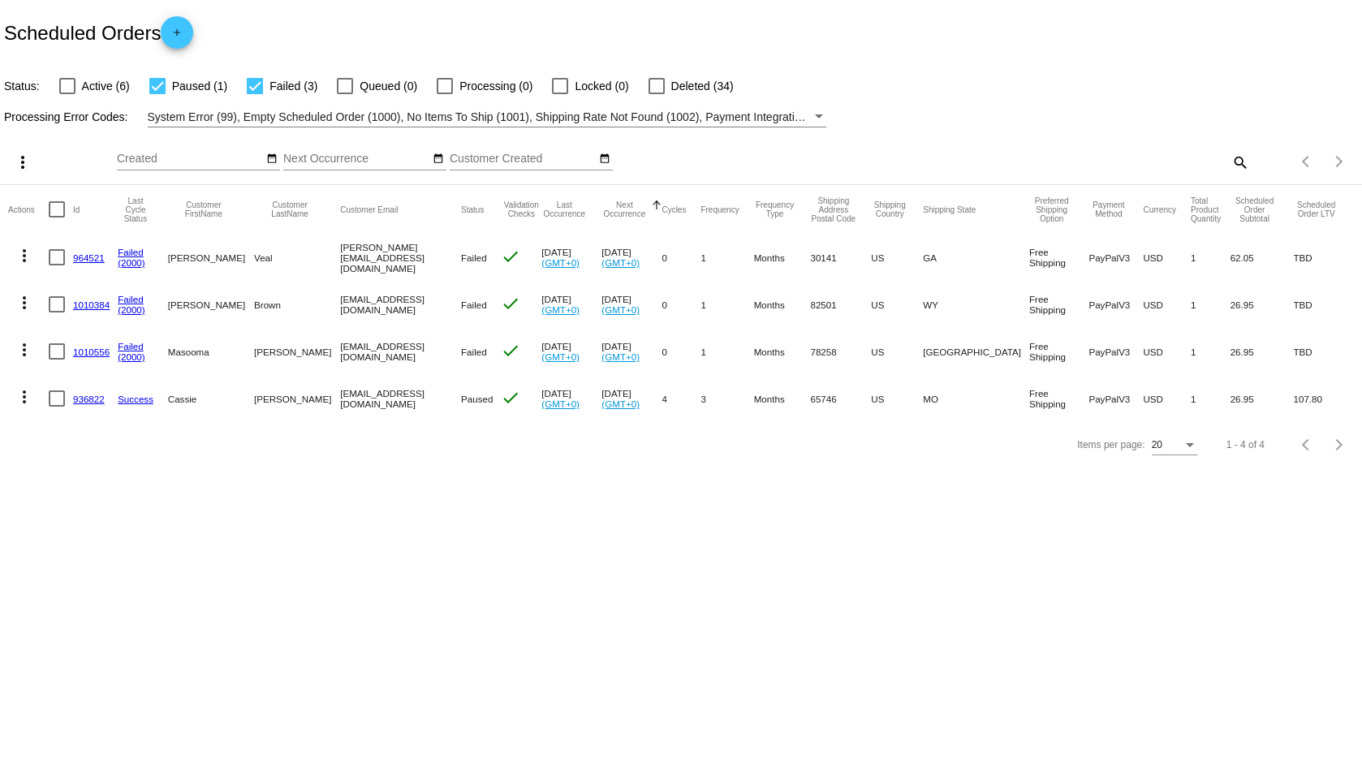
click at [1114, 130] on div "more_vert Oct Jan Feb Mar [DATE]" at bounding box center [681, 156] width 1362 height 58
click at [72, 84] on div at bounding box center [67, 86] width 16 height 16
click at [67, 94] on input "Active (6)" at bounding box center [67, 94] width 1 height 1
checkbox input "true"
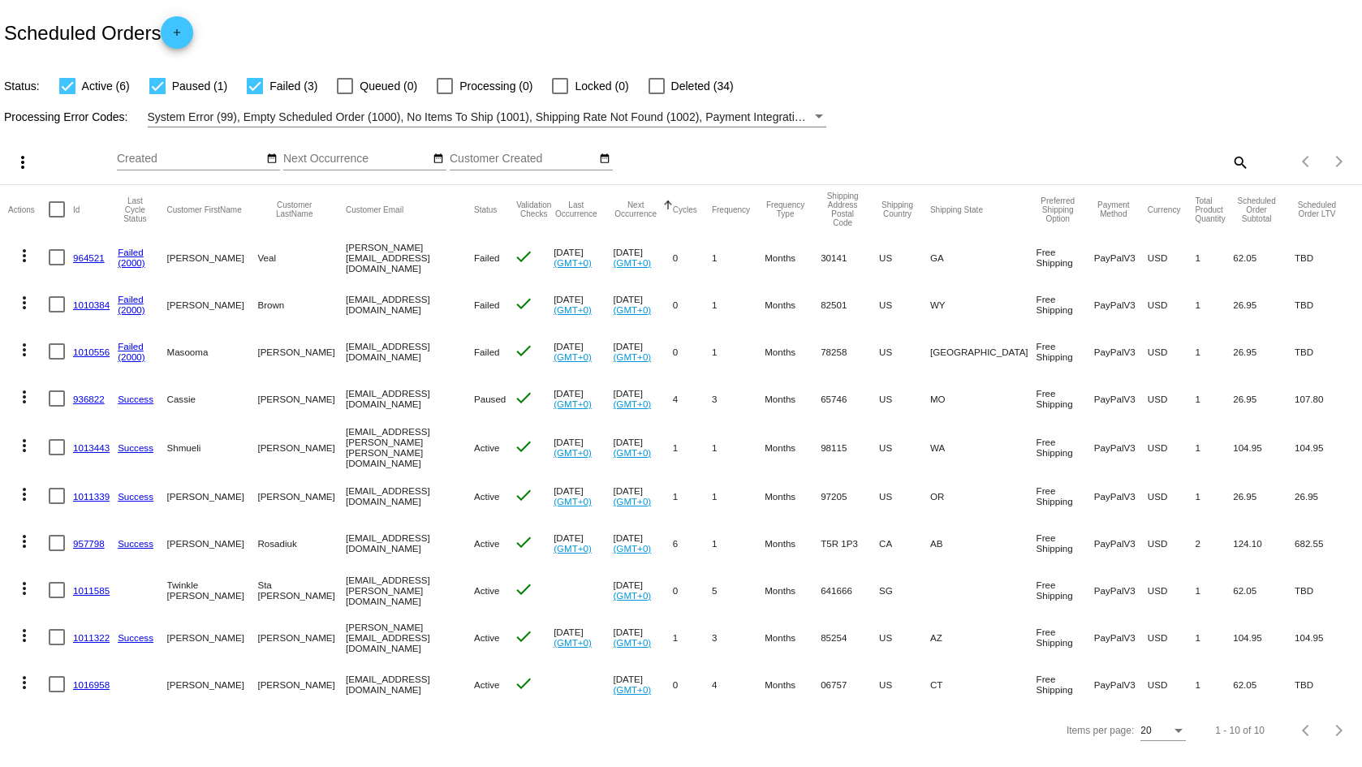
click at [1240, 157] on mat-icon "search" at bounding box center [1238, 161] width 19 height 25
click at [1097, 157] on input "Search" at bounding box center [1078, 159] width 339 height 13
paste input "karenursic808@gmail.com"
type input "karenursic808@gmail.com"
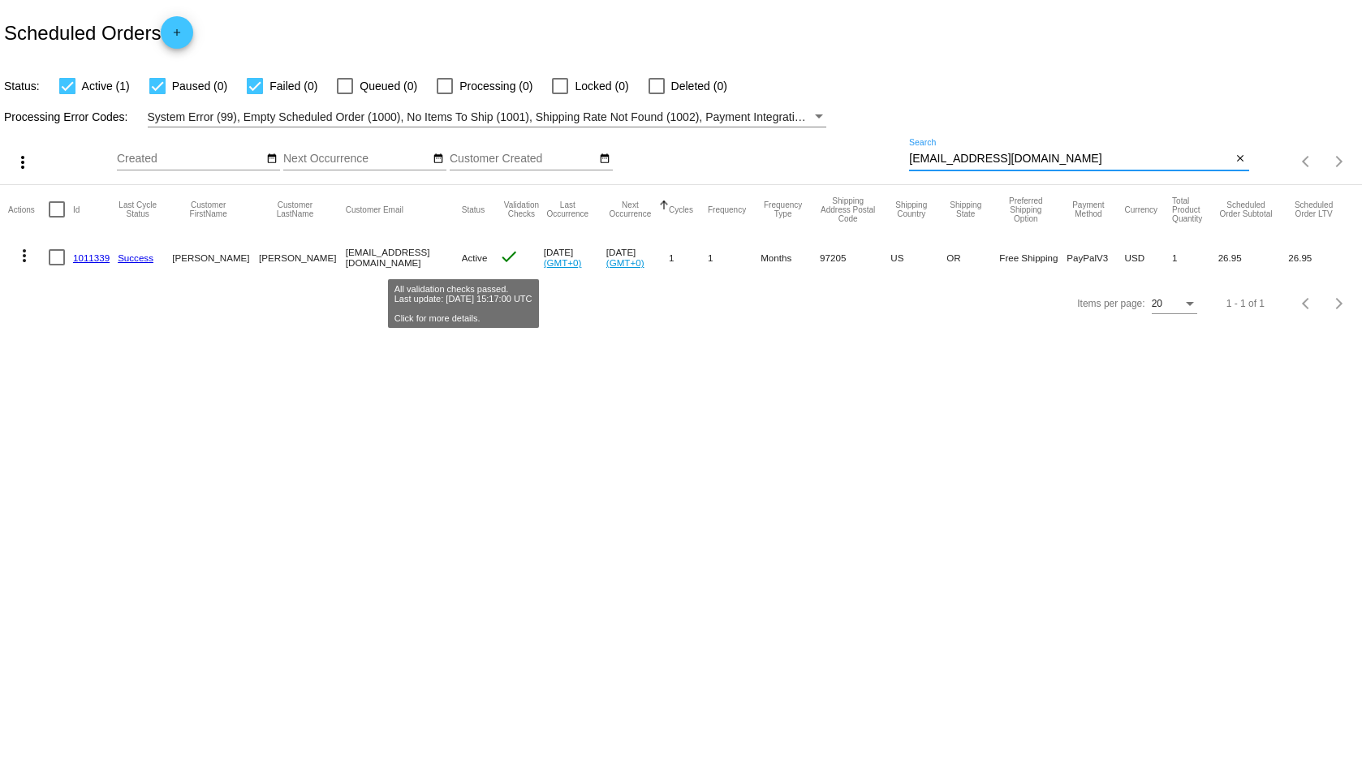
click at [499, 256] on mat-icon "check" at bounding box center [508, 256] width 19 height 19
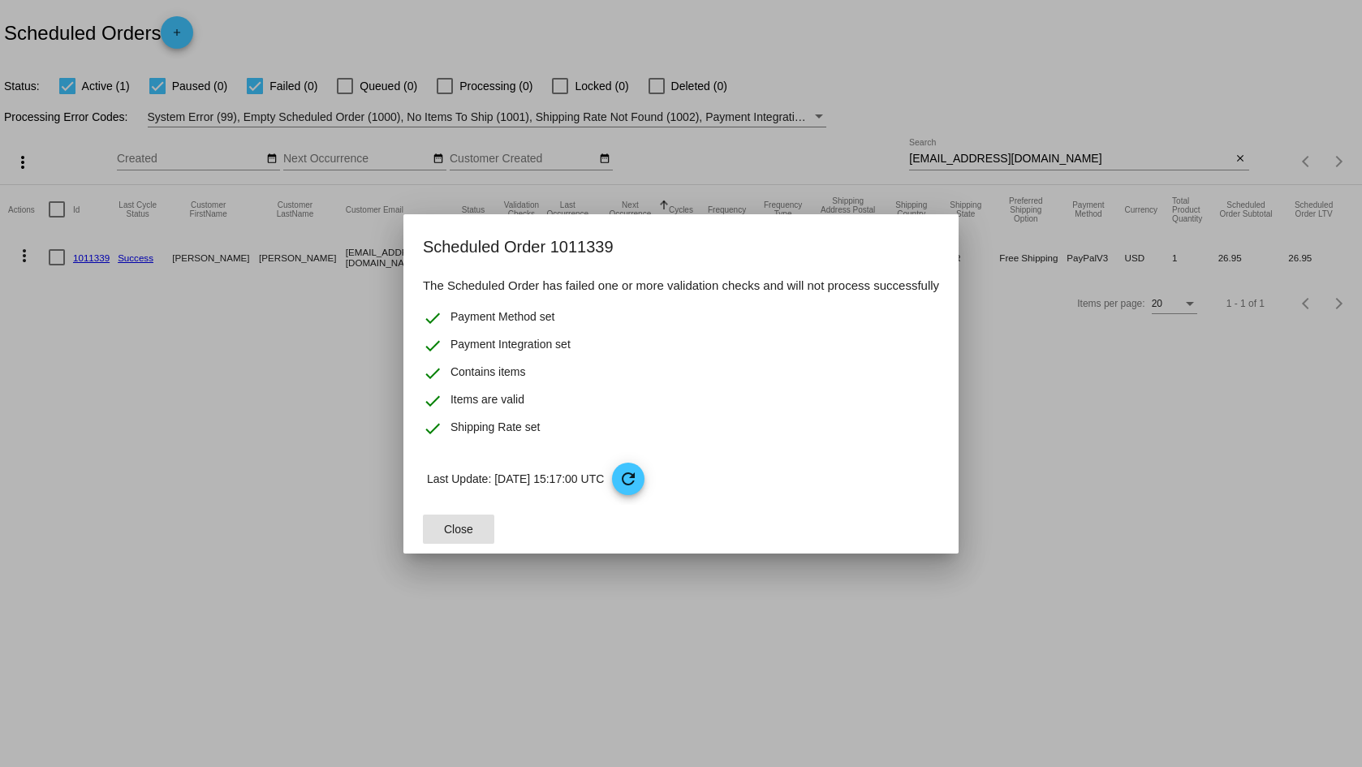
click at [440, 532] on button "Close" at bounding box center [458, 529] width 71 height 29
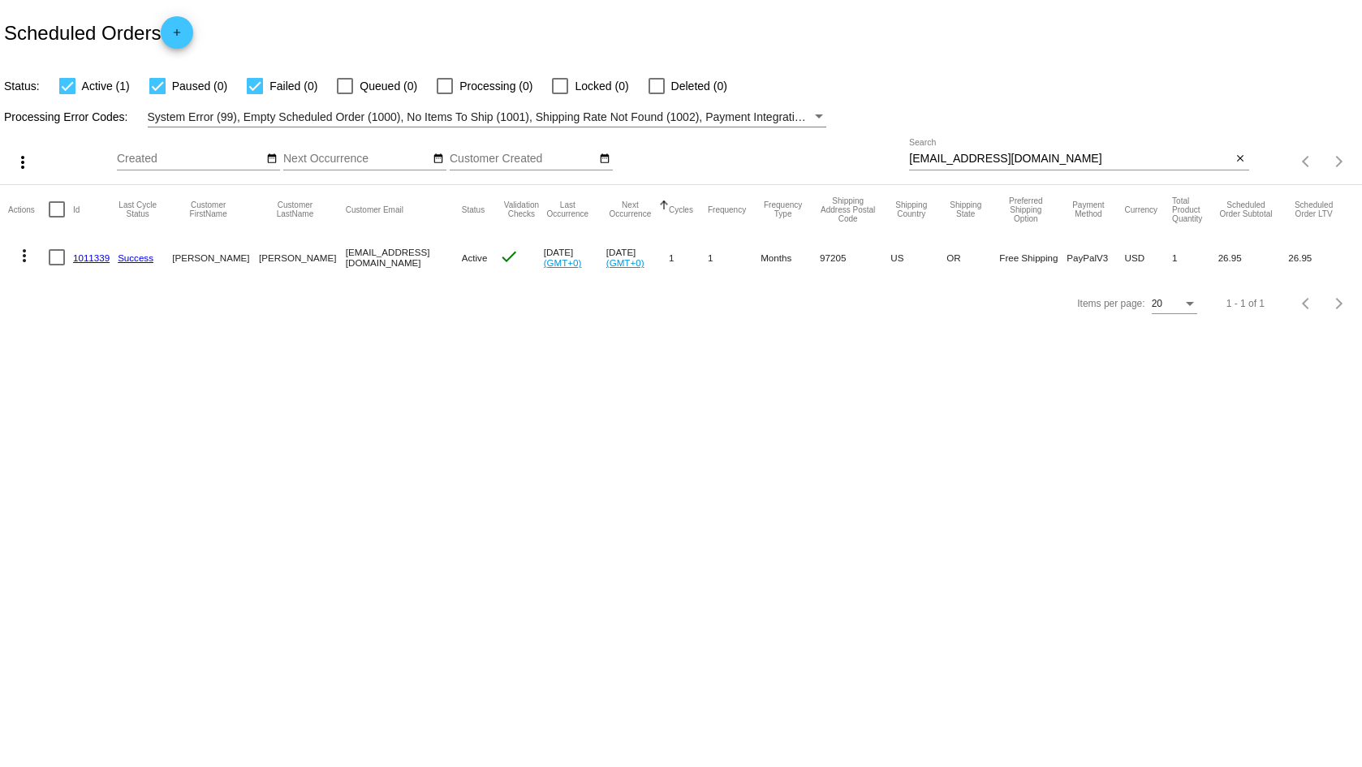
click at [400, 372] on body "Scheduled Orders add Status: Active (1) Paused (0) Failed (0) Queued (0) Proces…" at bounding box center [681, 383] width 1362 height 767
click at [1240, 159] on mat-icon "close" at bounding box center [1239, 159] width 11 height 13
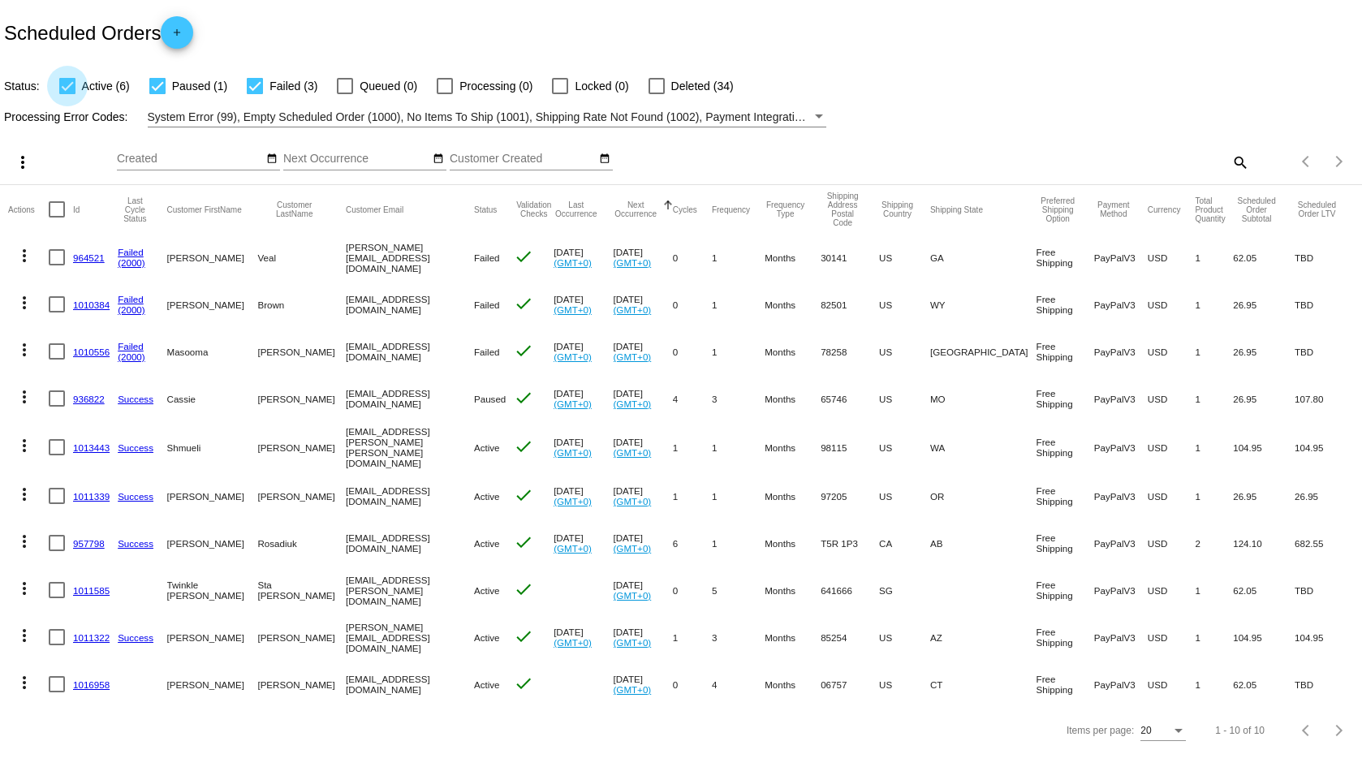
click at [69, 84] on div at bounding box center [67, 86] width 16 height 16
click at [67, 94] on input "Active (6)" at bounding box center [67, 94] width 1 height 1
checkbox input "false"
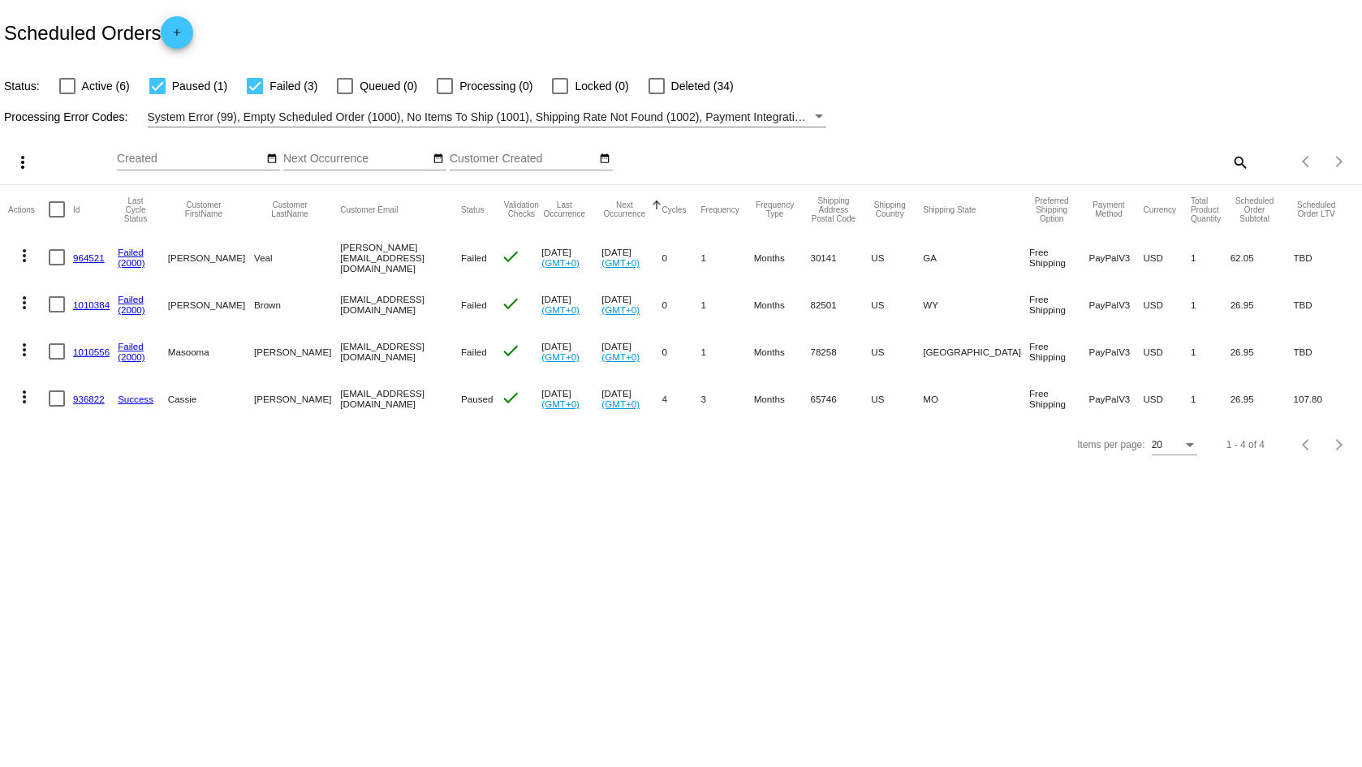
drag, startPoint x: 416, startPoint y: 399, endPoint x: 315, endPoint y: 397, distance: 101.5
click at [340, 397] on mat-cell "cassieday91031@gmail.com" at bounding box center [400, 398] width 121 height 47
drag, startPoint x: 423, startPoint y: 399, endPoint x: 301, endPoint y: 398, distance: 121.7
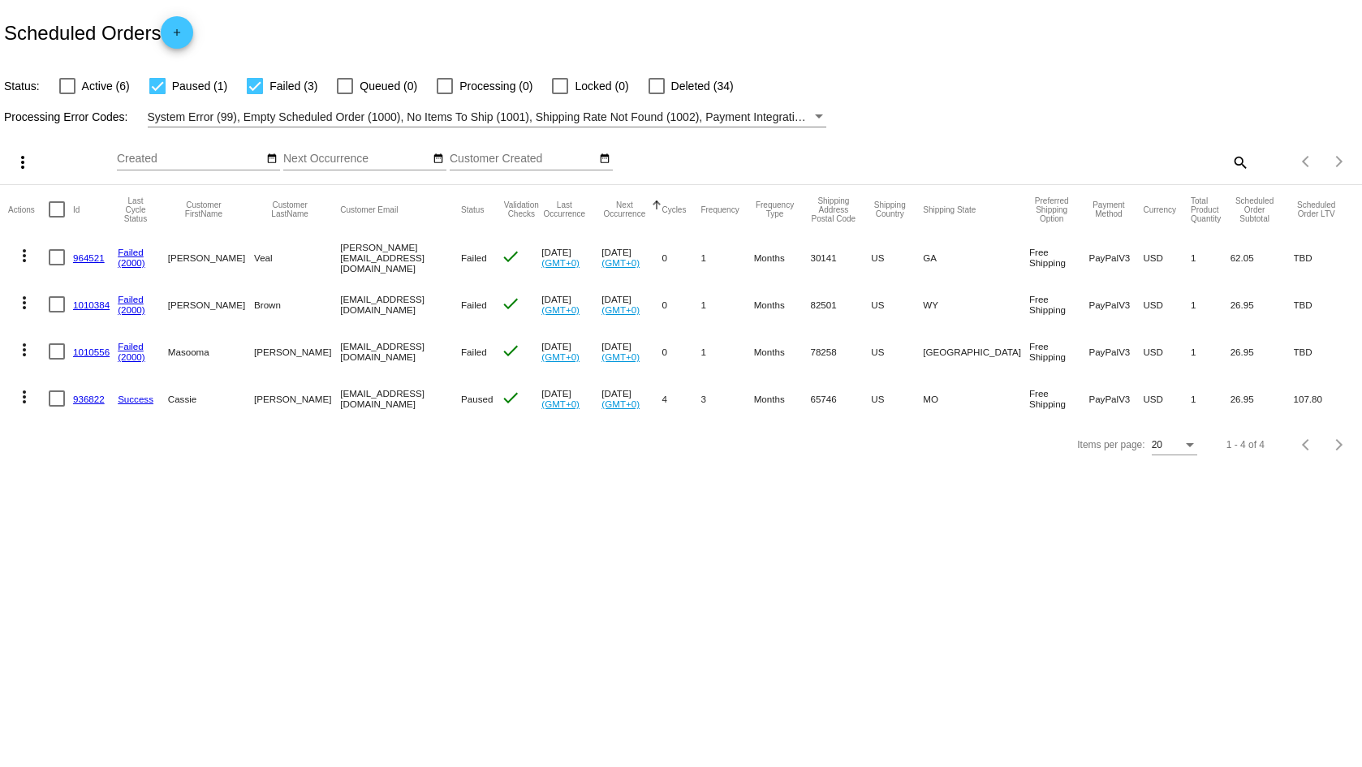
click at [340, 398] on mat-cell "cassieday91031@gmail.com" at bounding box center [400, 398] width 121 height 47
copy mat-cell "cassieday91031@gmail.com"
drag, startPoint x: 431, startPoint y: 351, endPoint x: 301, endPoint y: 350, distance: 129.8
click at [340, 350] on mat-cell "masooma_shah@hotmail.com" at bounding box center [400, 351] width 121 height 47
copy mat-cell "masooma_shah@hotmail.com"
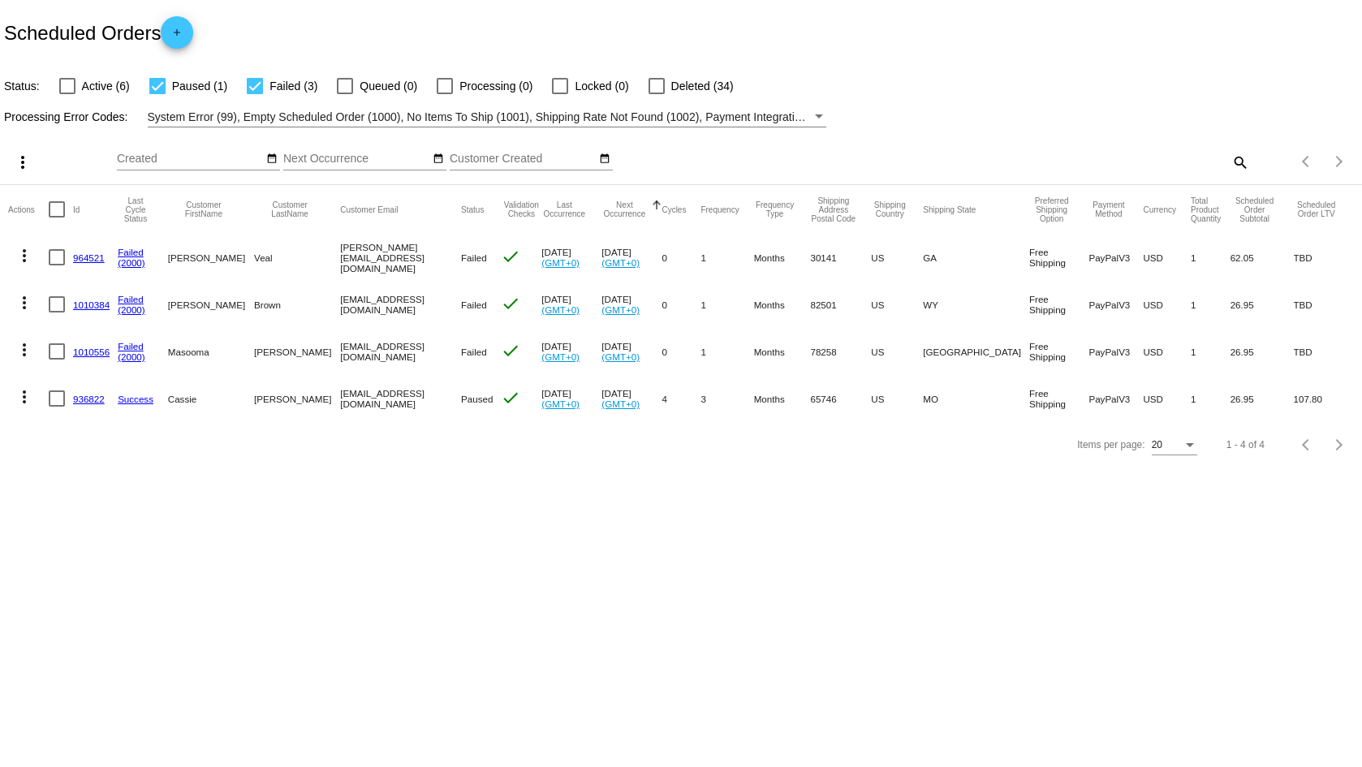
drag, startPoint x: 428, startPoint y: 307, endPoint x: 298, endPoint y: 302, distance: 130.7
click at [298, 302] on mat-row "more_vert 1010384 Failed (2000) Charlene Brown browncharlene946@gmail.com Faile…" at bounding box center [681, 304] width 1346 height 47
copy mat-row "browncharlene946@gmail.com"
drag, startPoint x: 420, startPoint y: 253, endPoint x: 304, endPoint y: 258, distance: 116.2
click at [340, 258] on mat-cell "Kelli.benchcraft@gmail.com" at bounding box center [400, 257] width 121 height 47
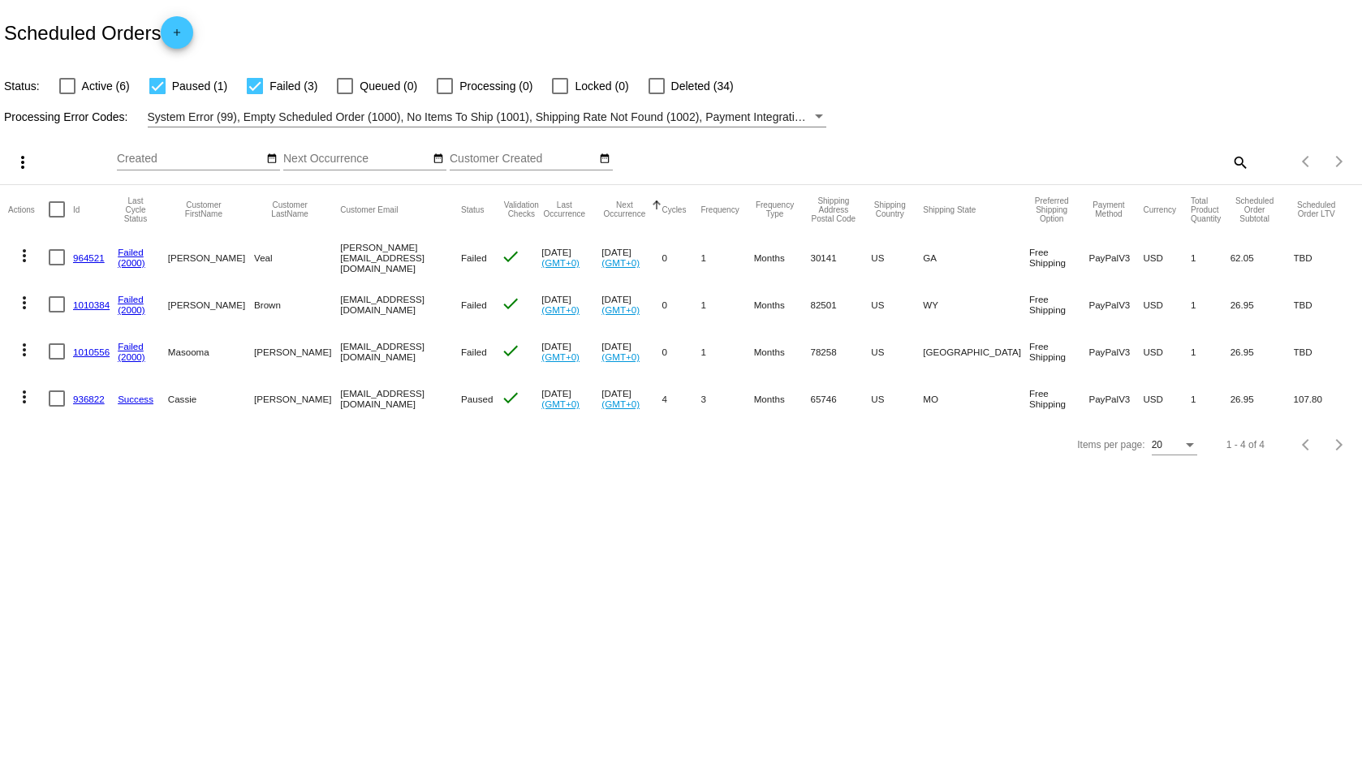
copy mat-cell "Kelli.benchcraft@gmail.com"
click at [481, 502] on body "Scheduled Orders add Status: Active (6) Paused (1) Failed (3) Queued (0) Proces…" at bounding box center [681, 383] width 1362 height 767
click at [366, 590] on body "Scheduled Orders add Status: Active (6) Paused (1) Failed (3) Queued (0) Proces…" at bounding box center [681, 383] width 1362 height 767
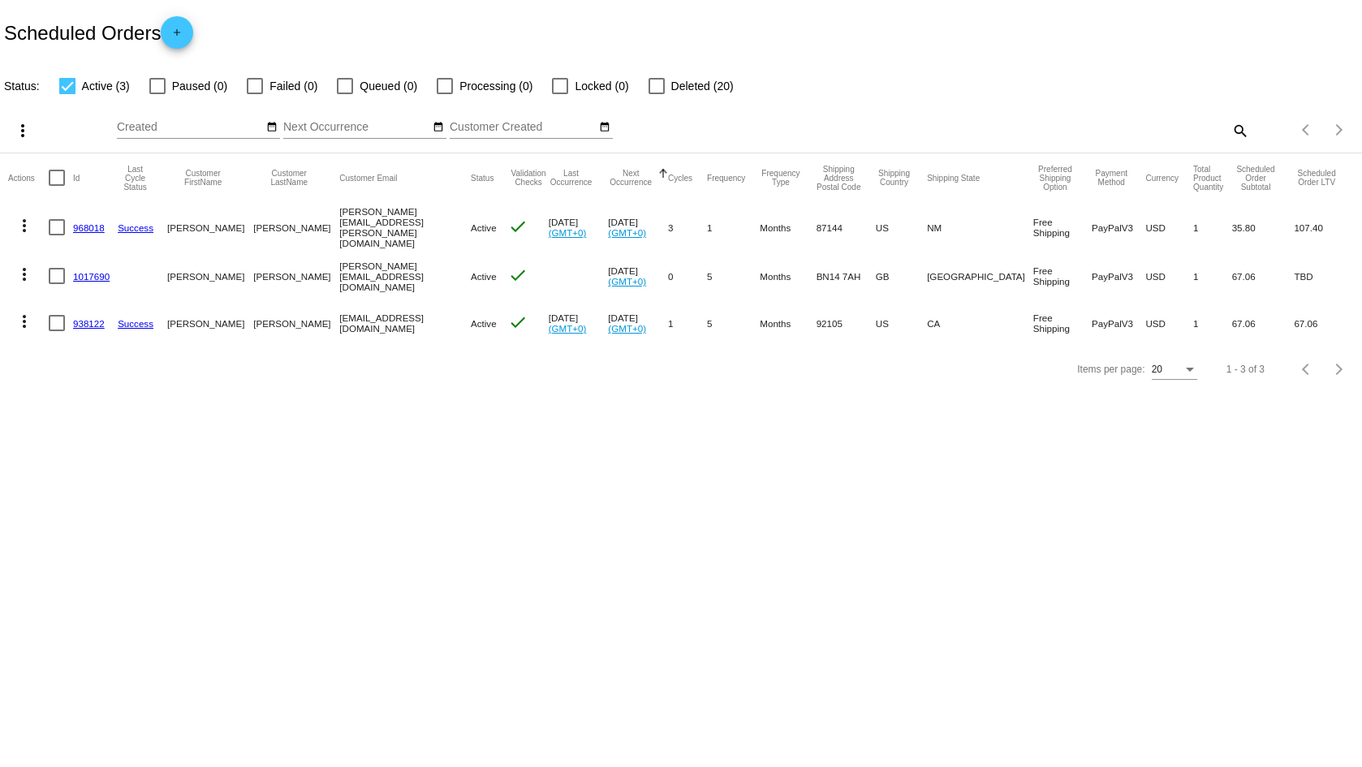
click at [395, 457] on body "Scheduled Orders add Status: Active (3) Paused (0) Failed (0) Queued (0) Proces…" at bounding box center [681, 383] width 1362 height 767
